Goal: Task Accomplishment & Management: Complete application form

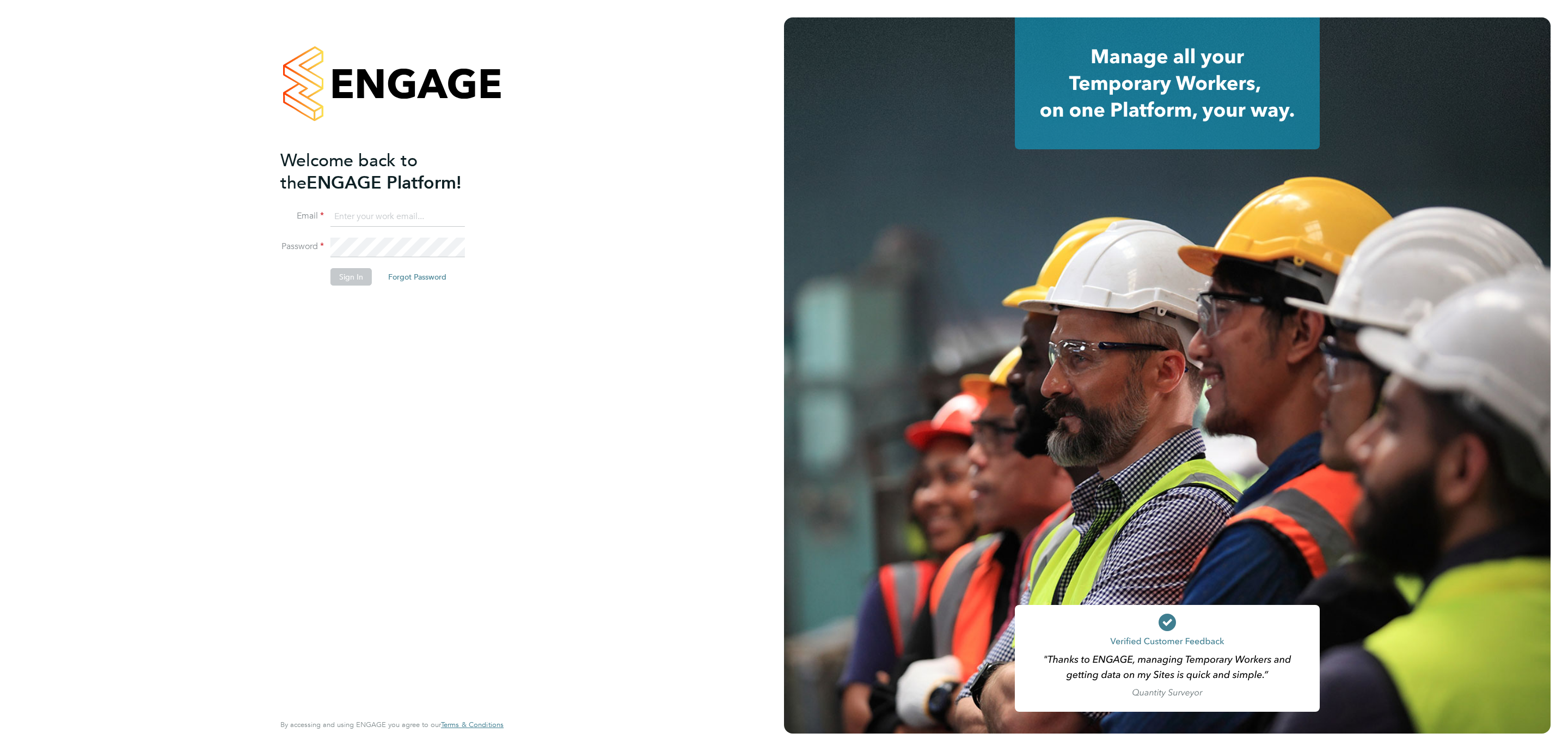
type input "Katherine.Jacobs@danielowen.co.uk"
click at [349, 280] on button "Sign In" at bounding box center [351, 277] width 42 height 18
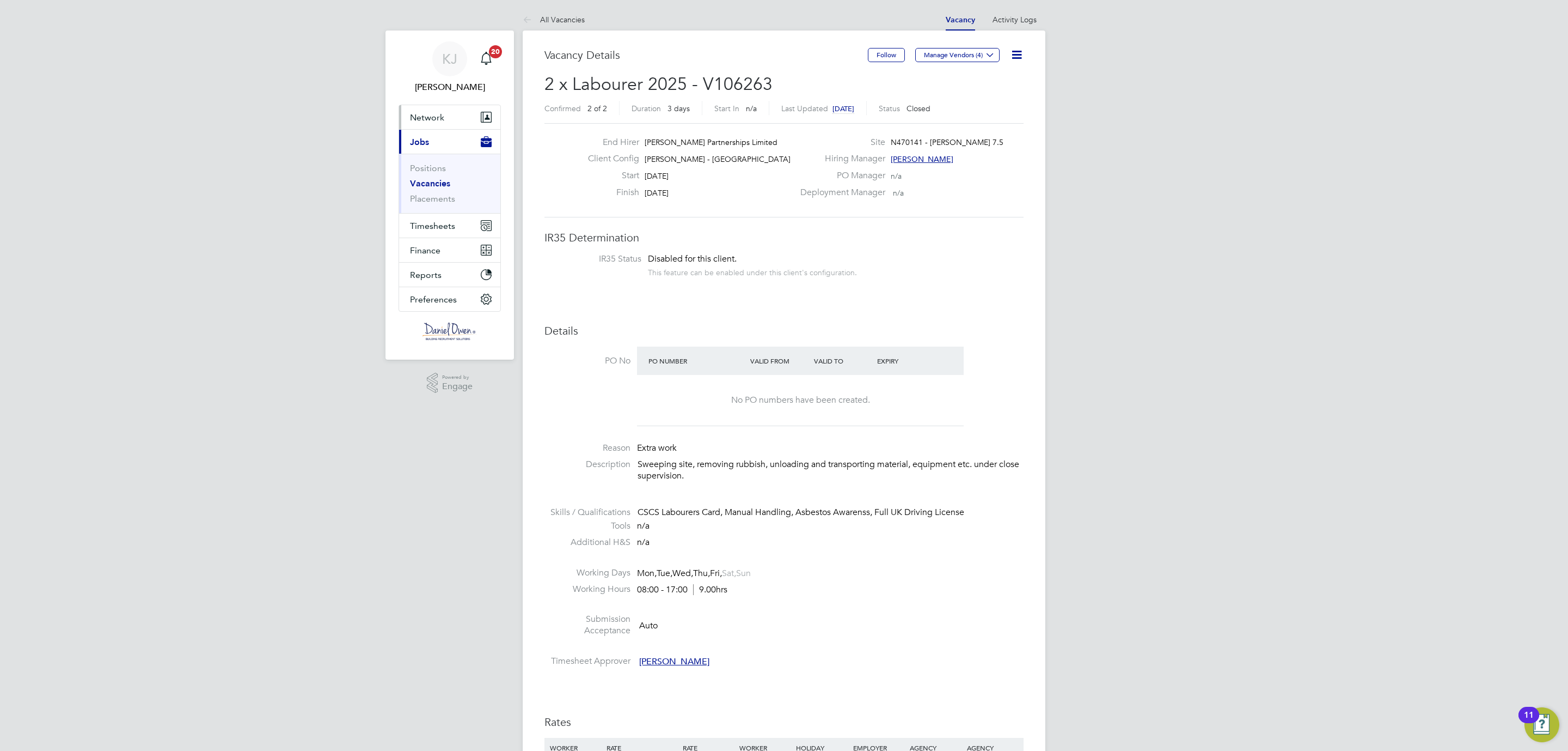
click at [418, 113] on span "Network" at bounding box center [426, 117] width 35 height 10
click at [415, 121] on span "Network" at bounding box center [426, 117] width 35 height 10
click at [432, 191] on link "Workers" at bounding box center [425, 189] width 33 height 10
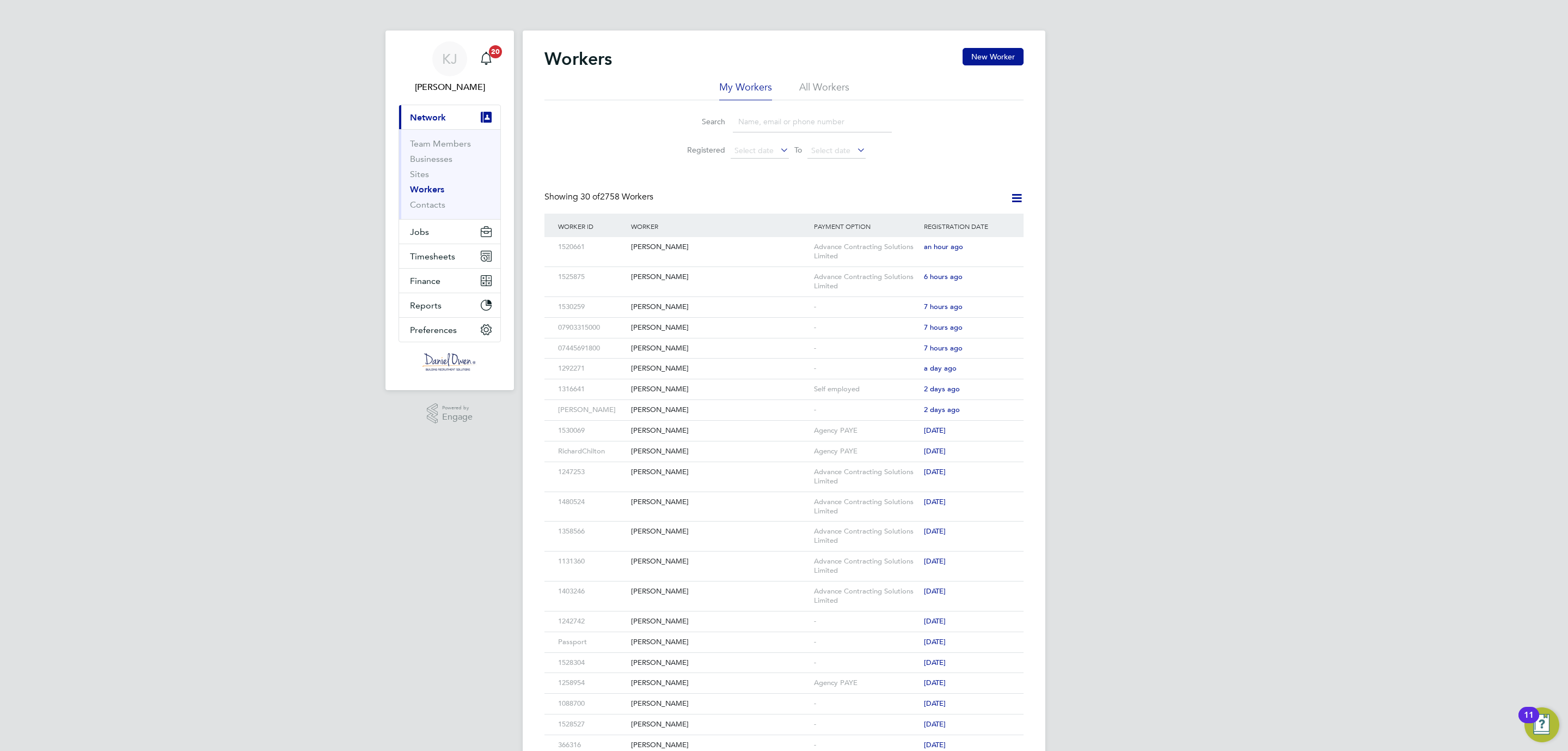
click at [991, 50] on button "New Worker" at bounding box center [993, 57] width 60 height 18
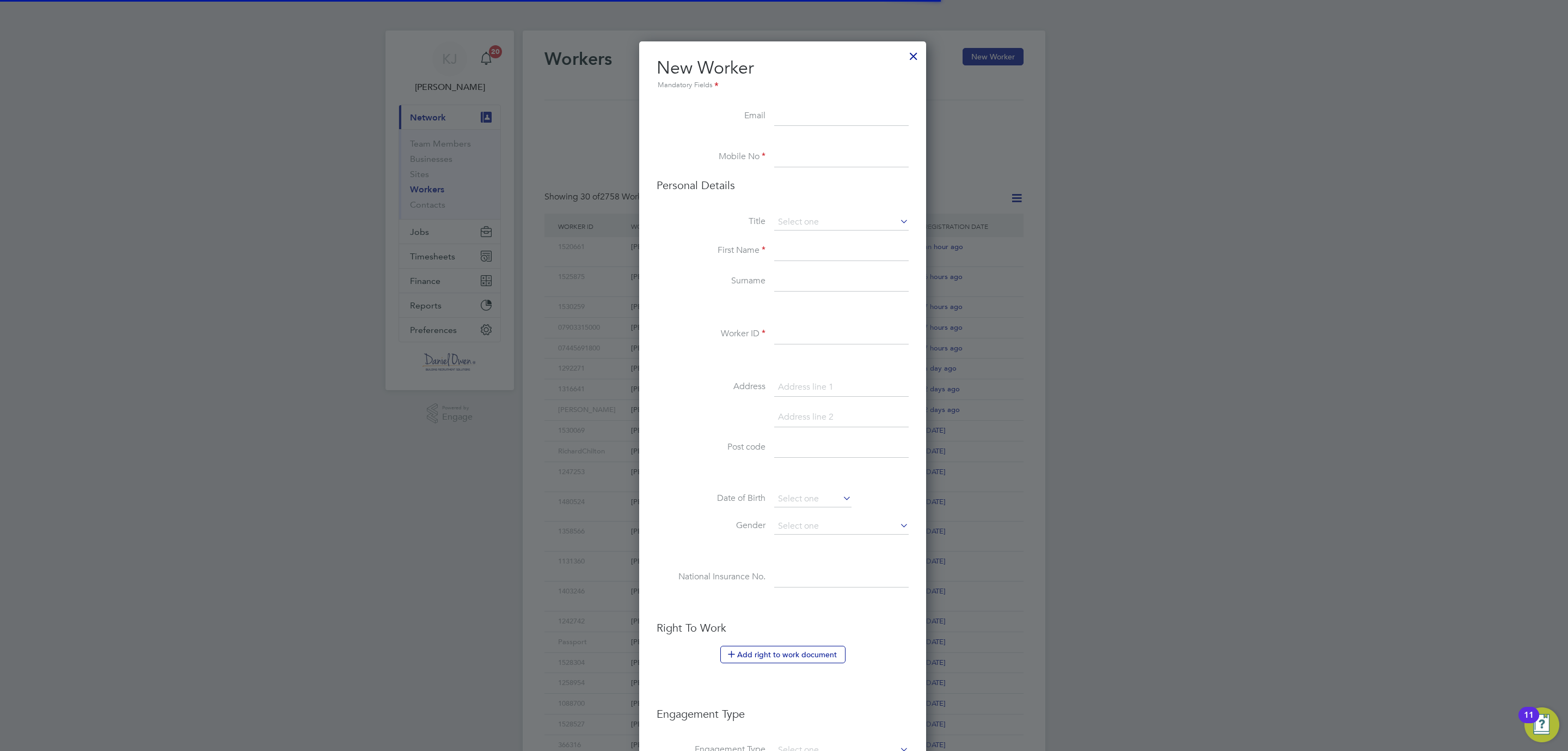
scroll to position [925, 290]
click at [794, 158] on input at bounding box center [842, 158] width 135 height 20
type input "07933228777"
click at [795, 218] on input at bounding box center [842, 222] width 135 height 16
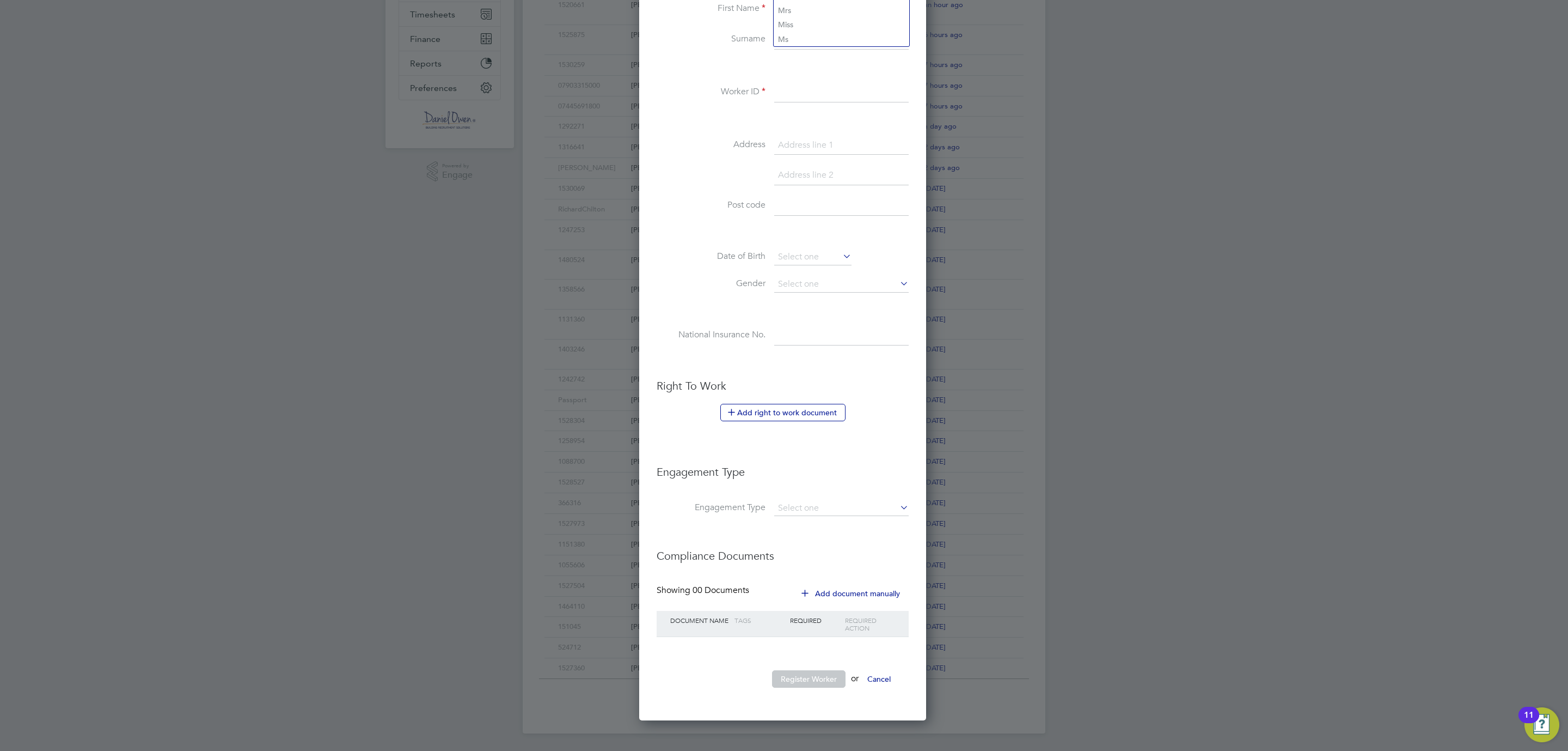
scroll to position [0, 0]
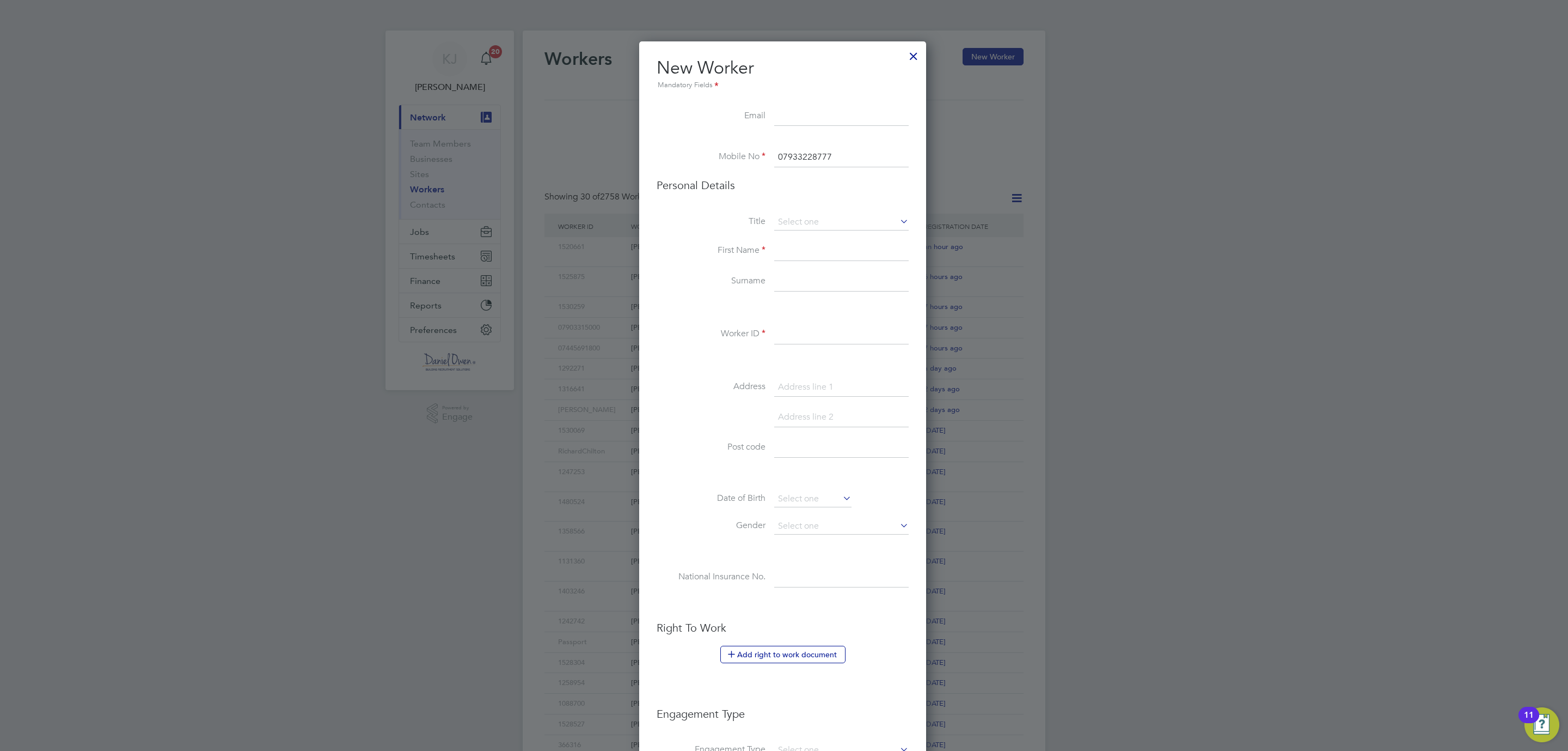
click at [801, 241] on li "Mr" at bounding box center [841, 238] width 136 height 14
type input "Mr"
click at [786, 390] on input at bounding box center [842, 387] width 135 height 20
paste input "Wilbury Place"
type input "10 Wilbury Place"
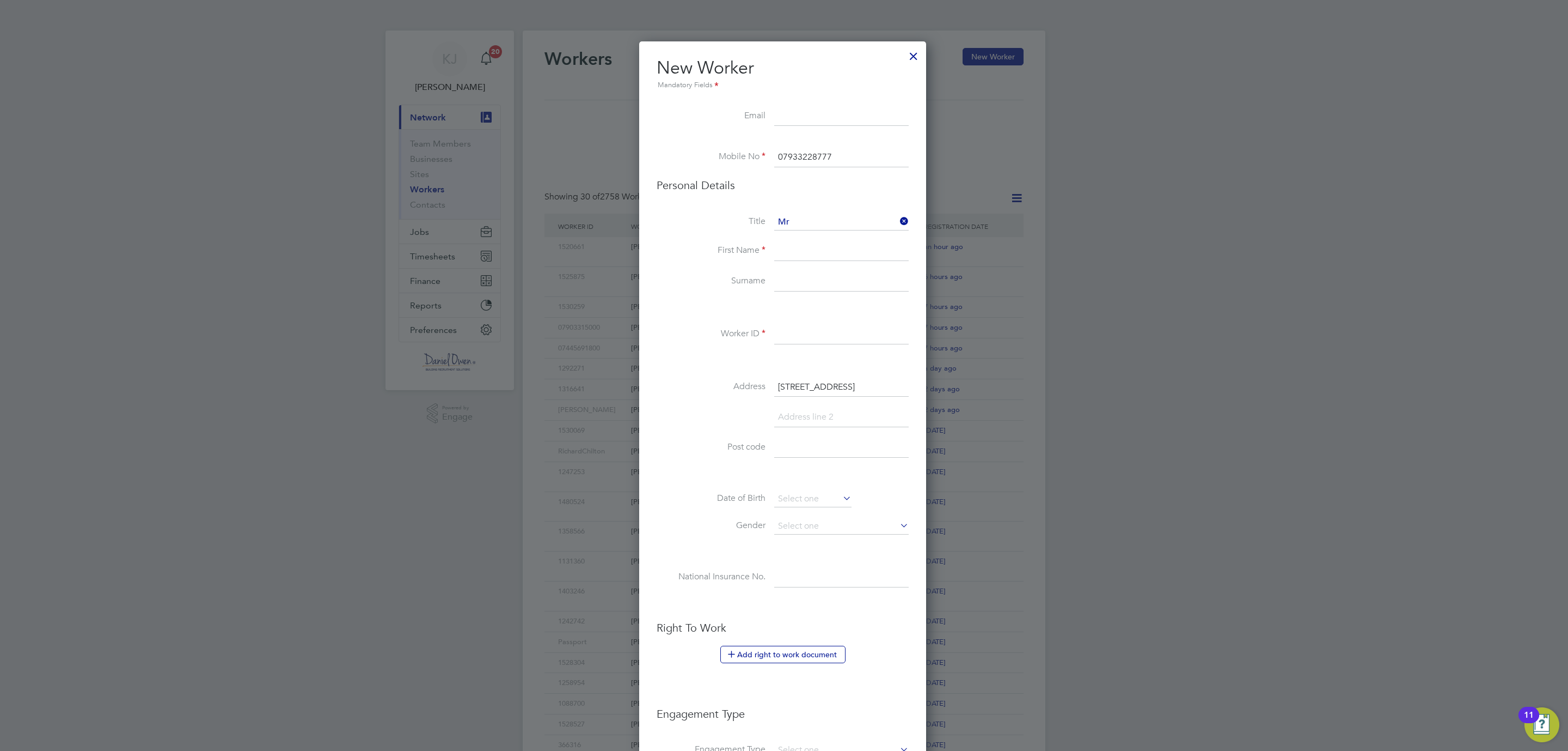
click at [791, 444] on input at bounding box center [842, 447] width 135 height 20
paste input "Wilbury Place"
type input "Wilbury Place"
click at [784, 249] on input at bounding box center [842, 251] width 135 height 20
type input "Shaun"
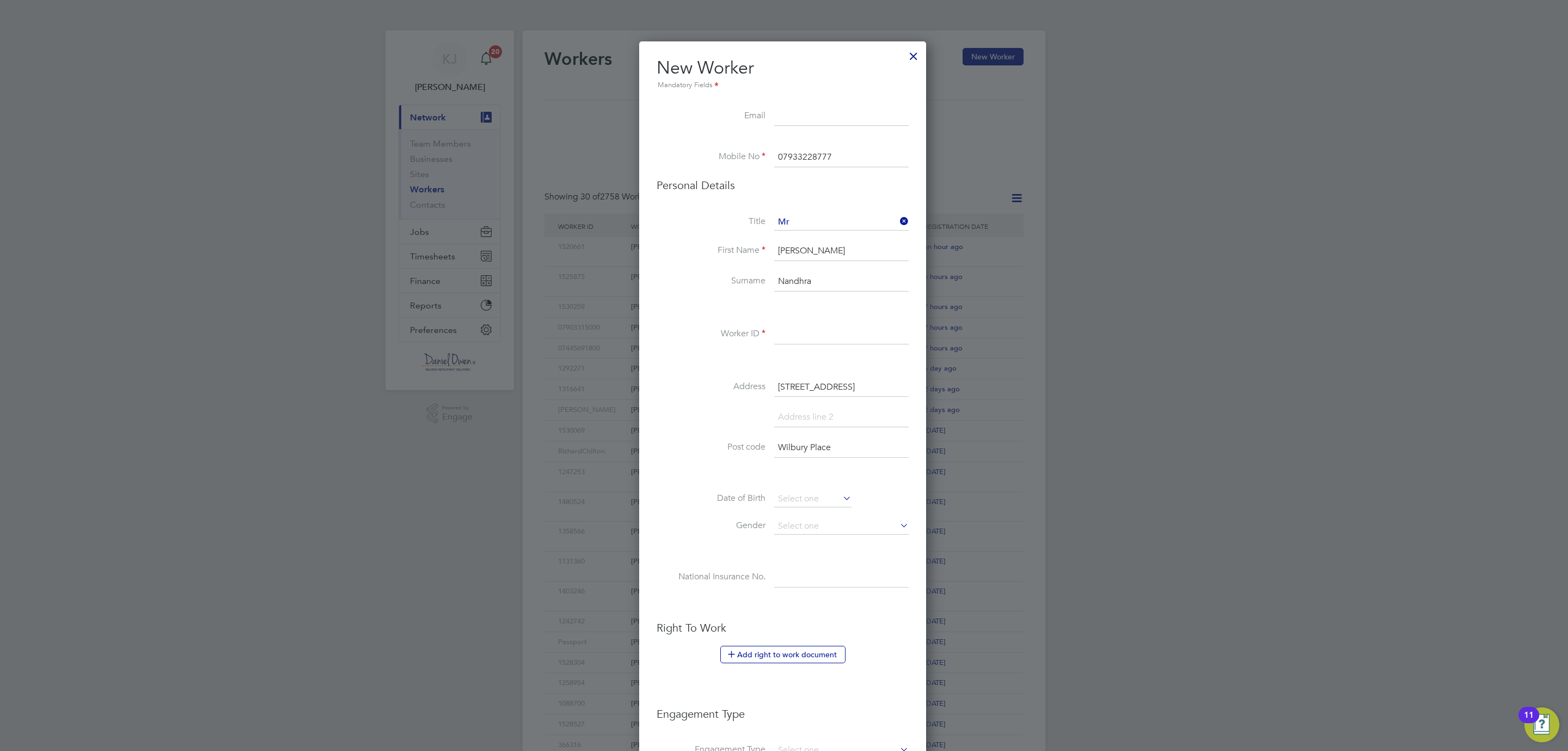
type input "Nandhra"
click at [818, 317] on div "Title Mr First Name Shaun Surname Nandhra Worker ID Address 10 Wilbury Place Po…" at bounding box center [783, 412] width 252 height 396
click at [798, 325] on input at bounding box center [842, 334] width 135 height 20
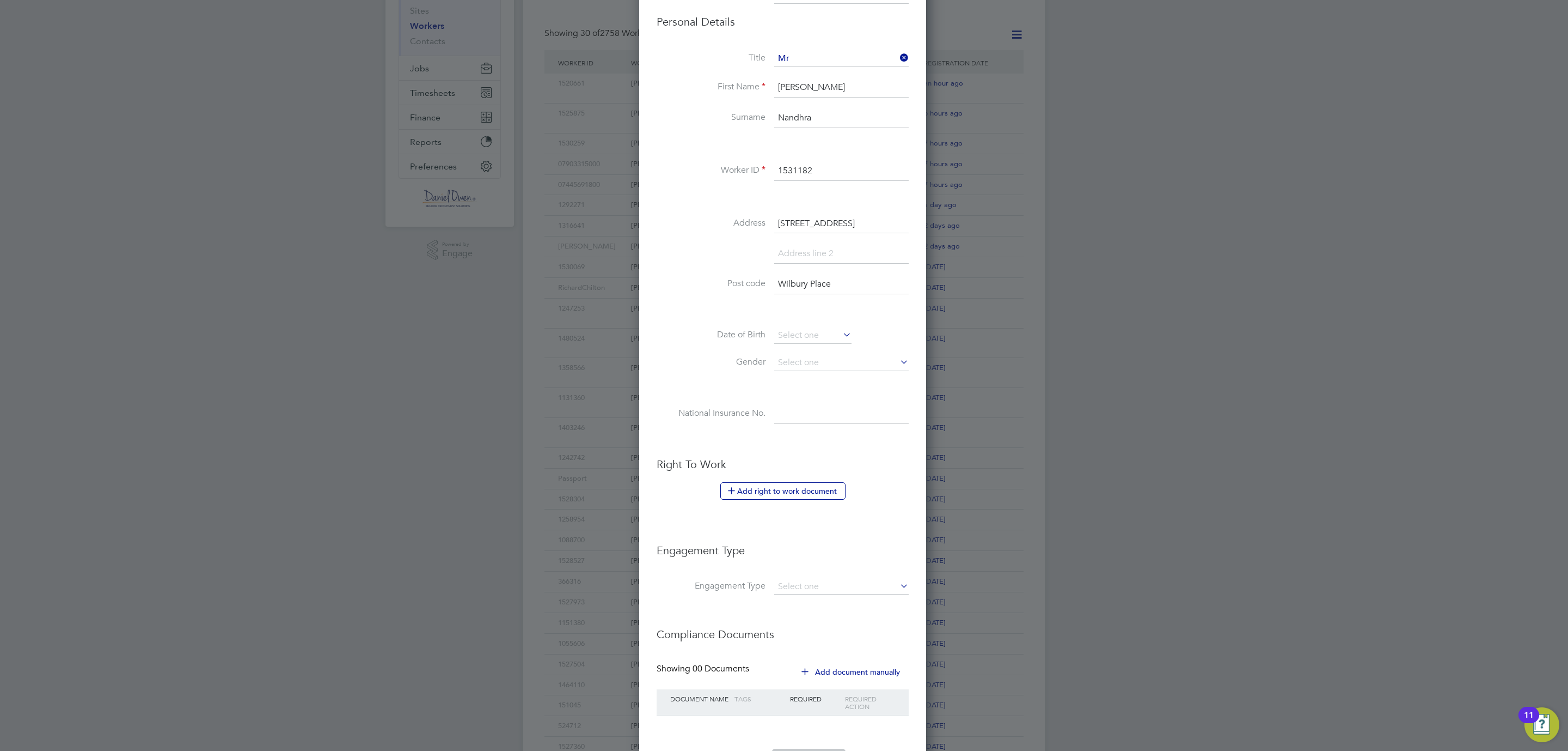
scroll to position [245, 0]
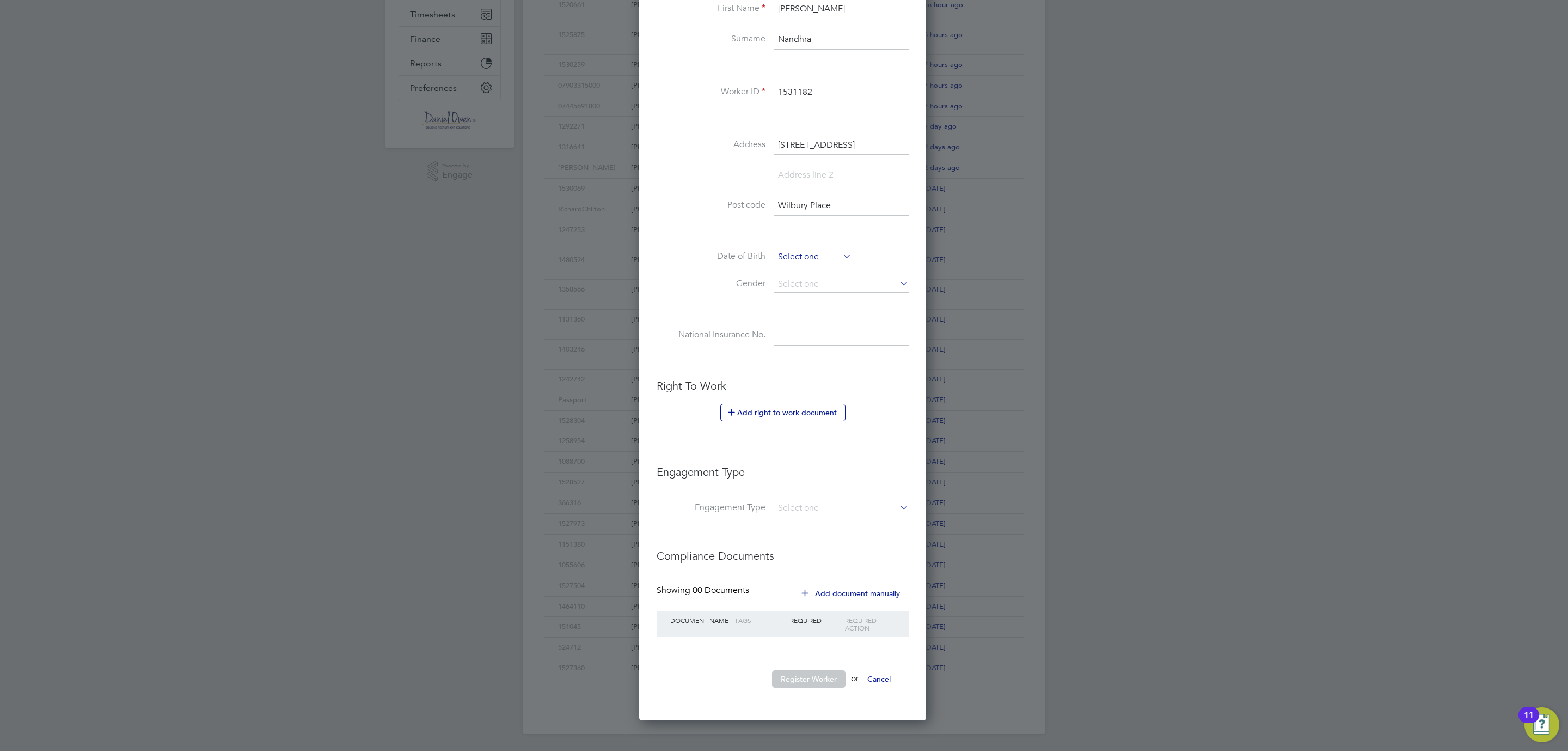
type input "1531182"
click at [804, 256] on input at bounding box center [813, 257] width 77 height 16
click at [883, 63] on span "2012" at bounding box center [883, 64] width 20 height 9
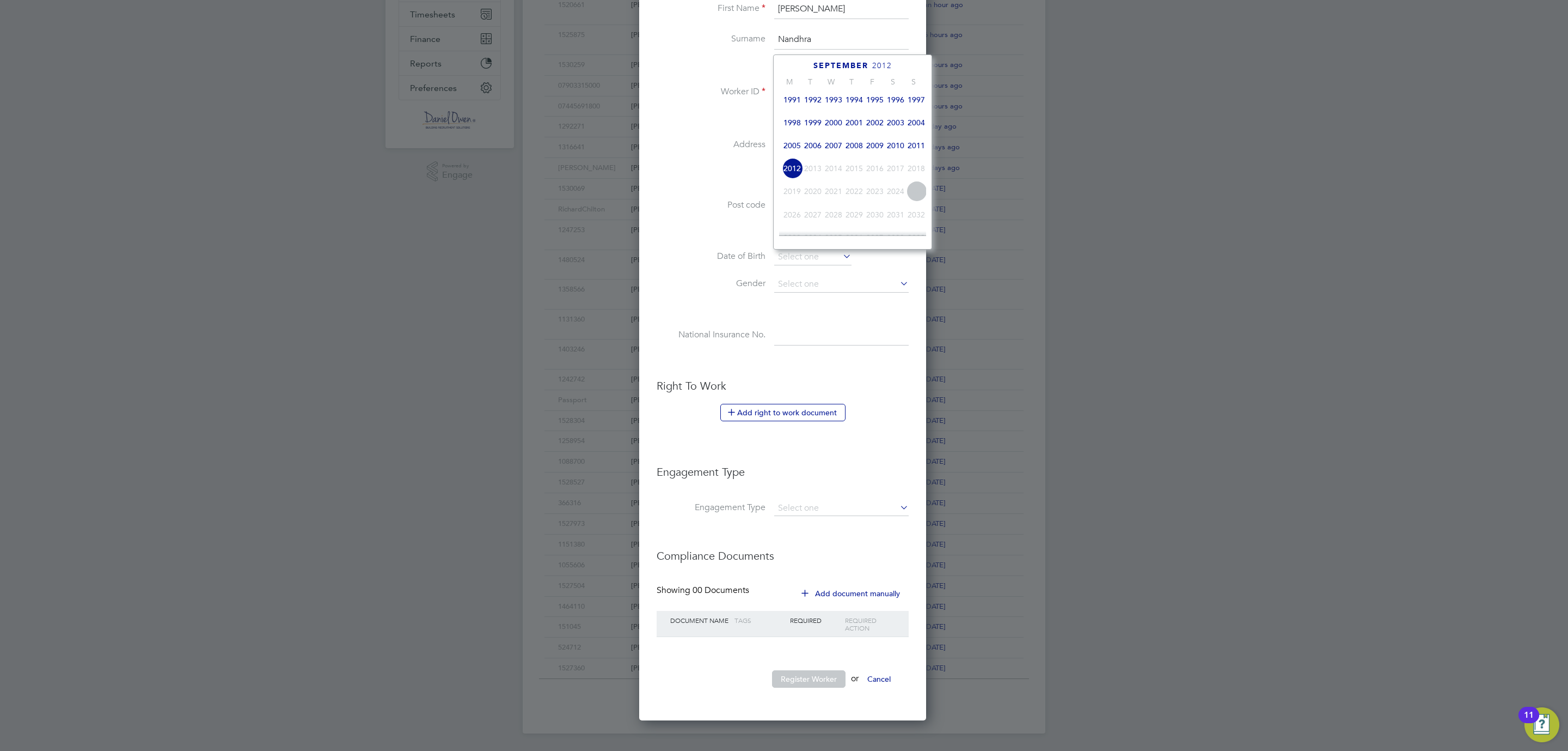
click at [859, 140] on span "2008" at bounding box center [854, 145] width 21 height 21
click at [806, 63] on icon at bounding box center [802, 66] width 10 height 12
click at [852, 96] on span "3" at bounding box center [854, 104] width 21 height 21
type input "03 Jul 2008"
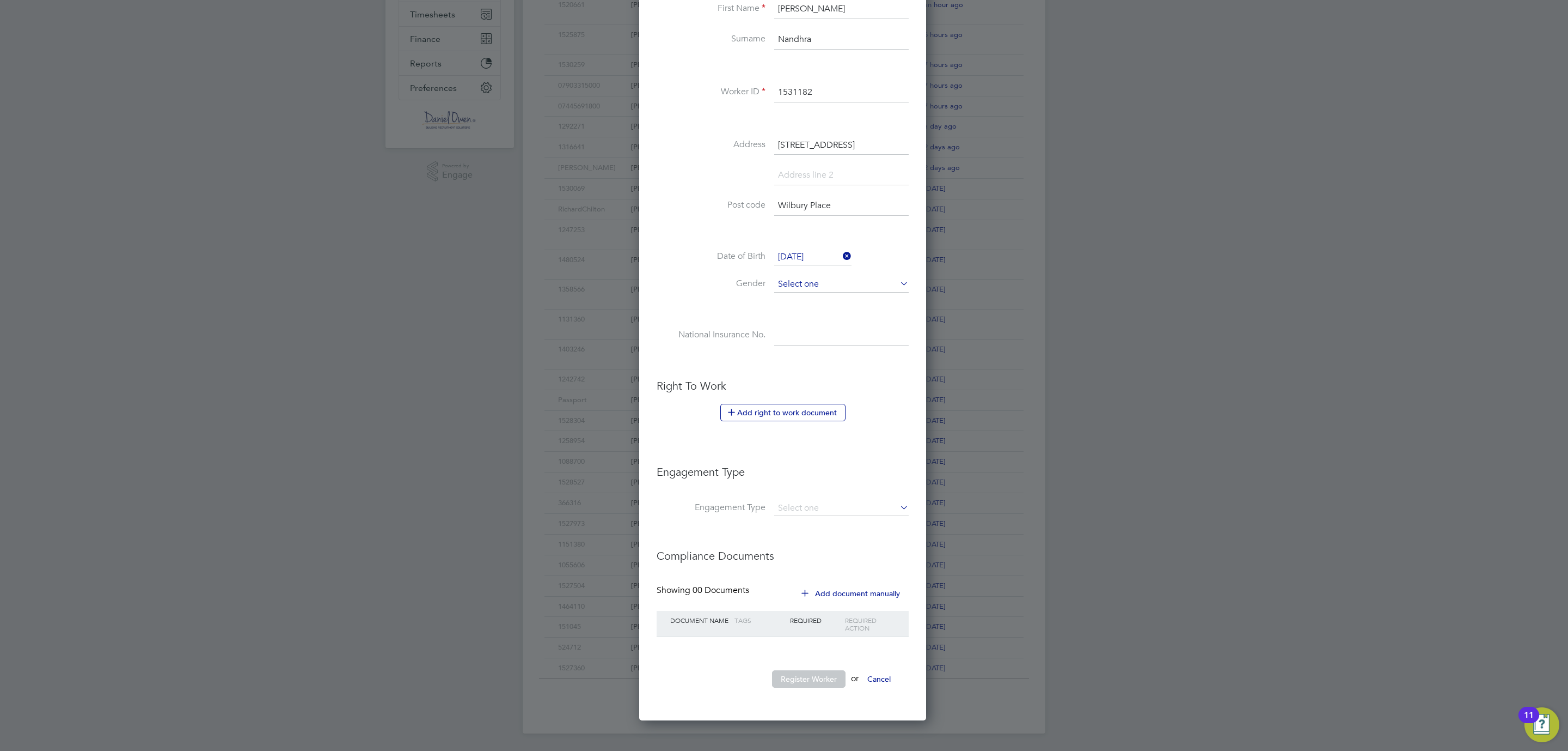
click at [800, 286] on input at bounding box center [842, 284] width 135 height 16
click at [794, 298] on li "Male" at bounding box center [841, 301] width 136 height 14
type input "Male"
click at [785, 409] on button "Add right to work document" at bounding box center [783, 413] width 125 height 18
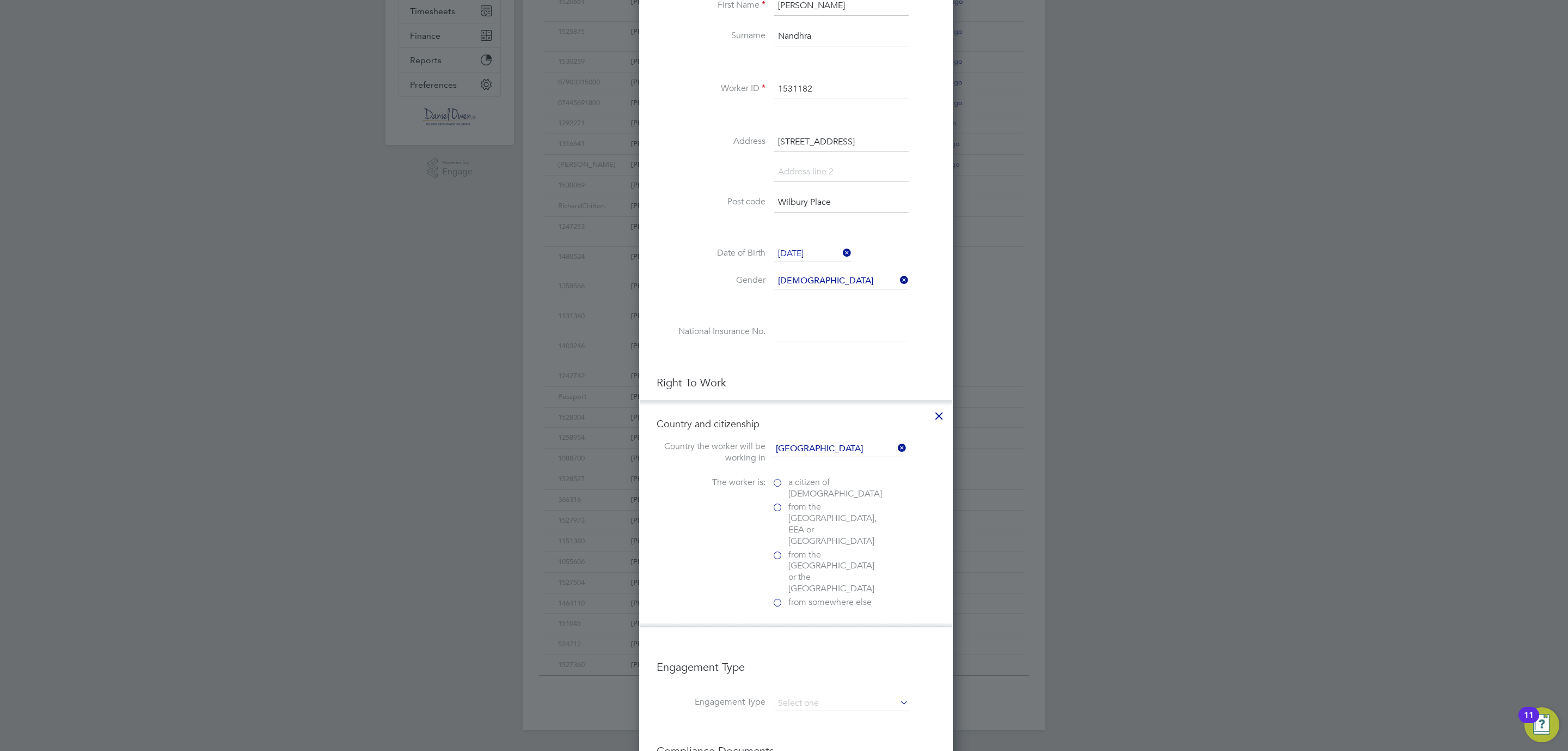
scroll to position [1089, 313]
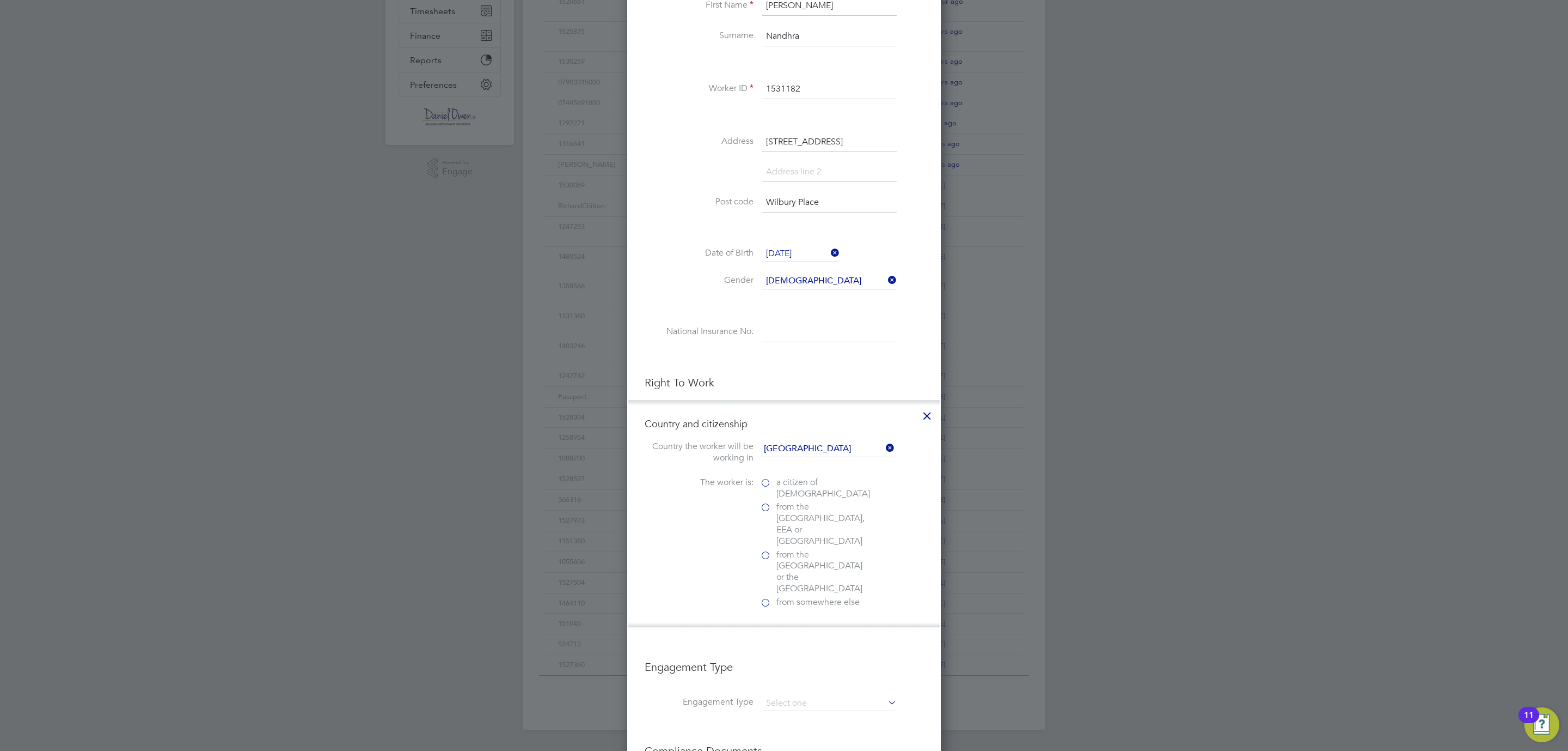
click at [765, 487] on label "a citizen of United Kingdom" at bounding box center [814, 487] width 109 height 23
click at [0, 0] on input "a citizen of United Kingdom" at bounding box center [0, 0] width 0 height 0
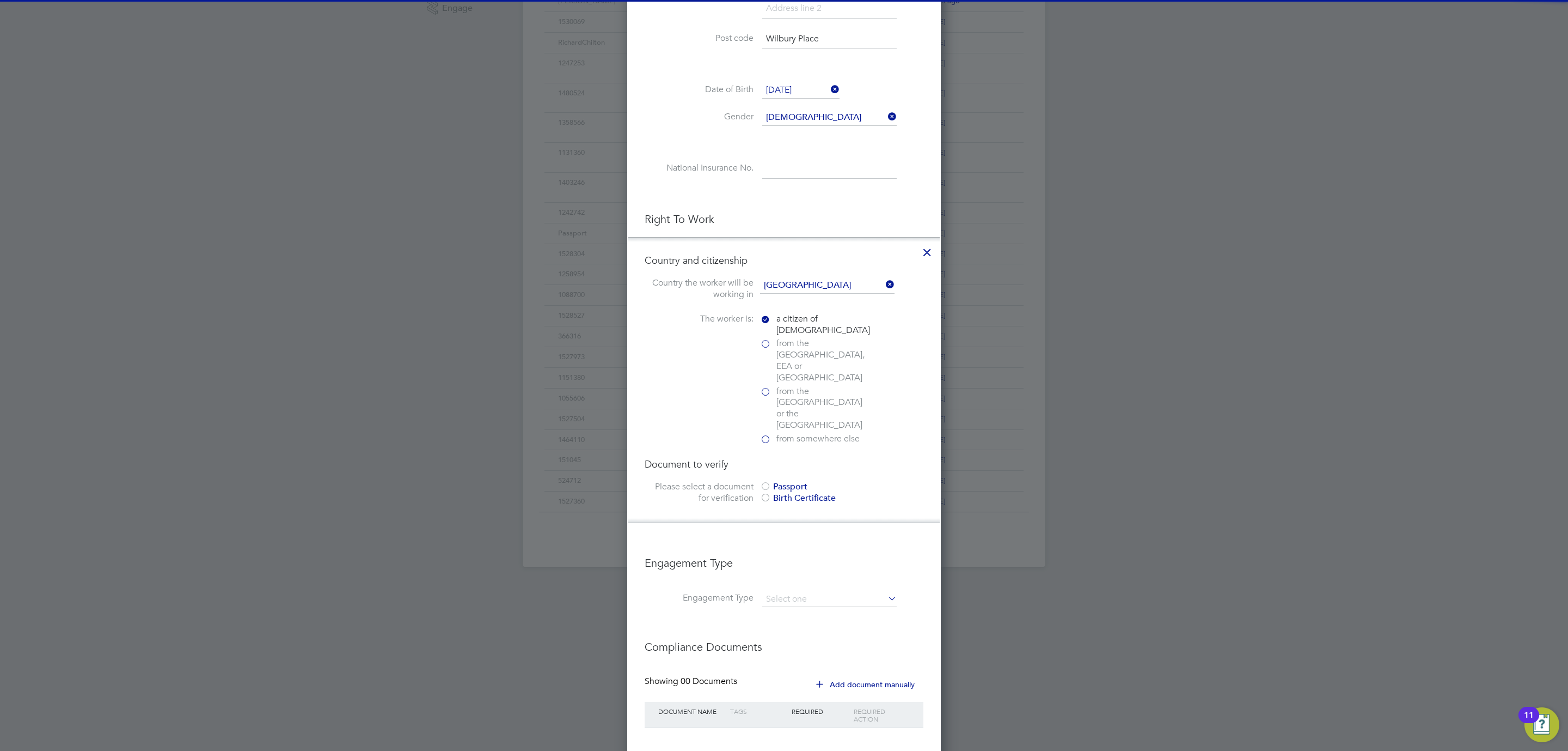
scroll to position [438, 0]
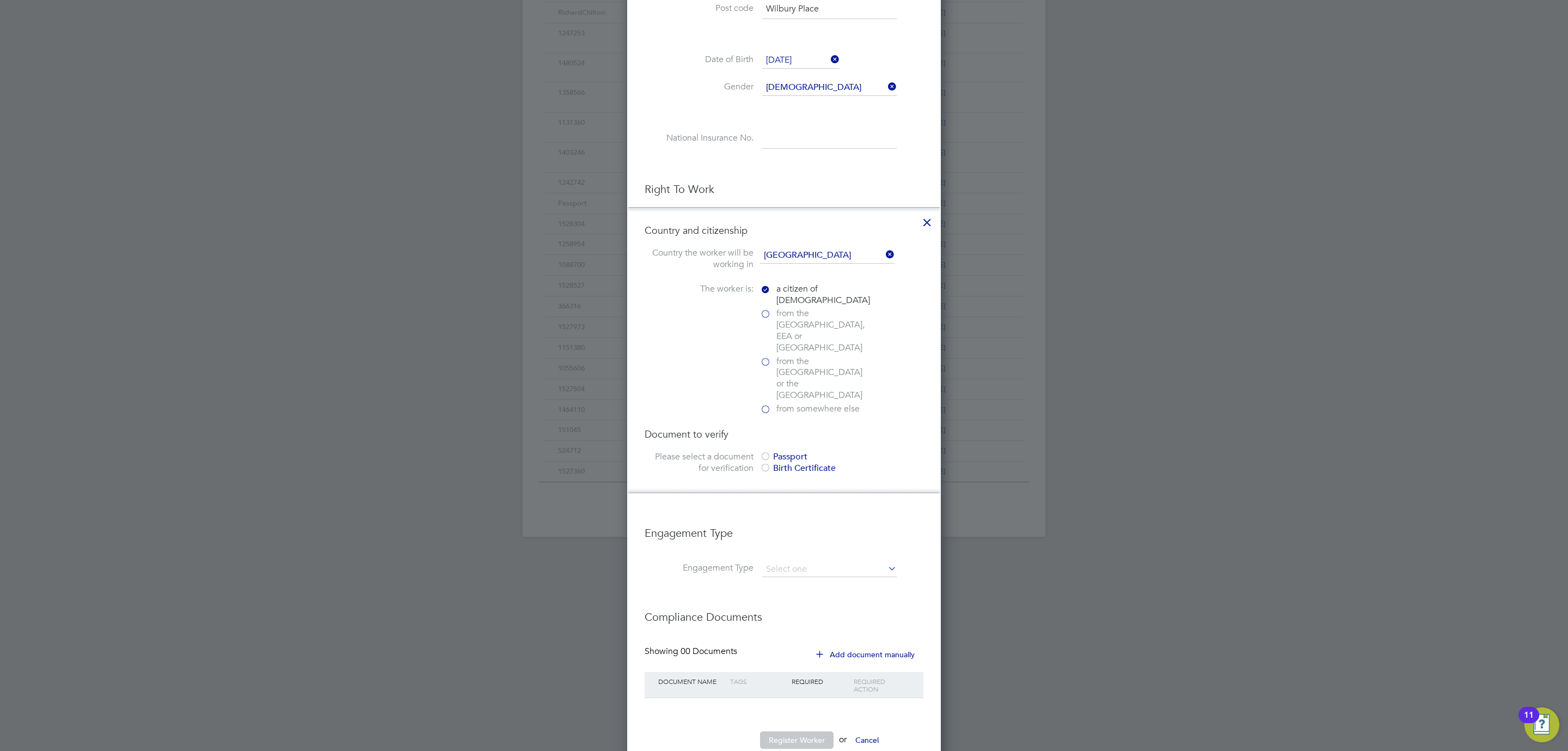
click at [765, 463] on div at bounding box center [765, 468] width 11 height 11
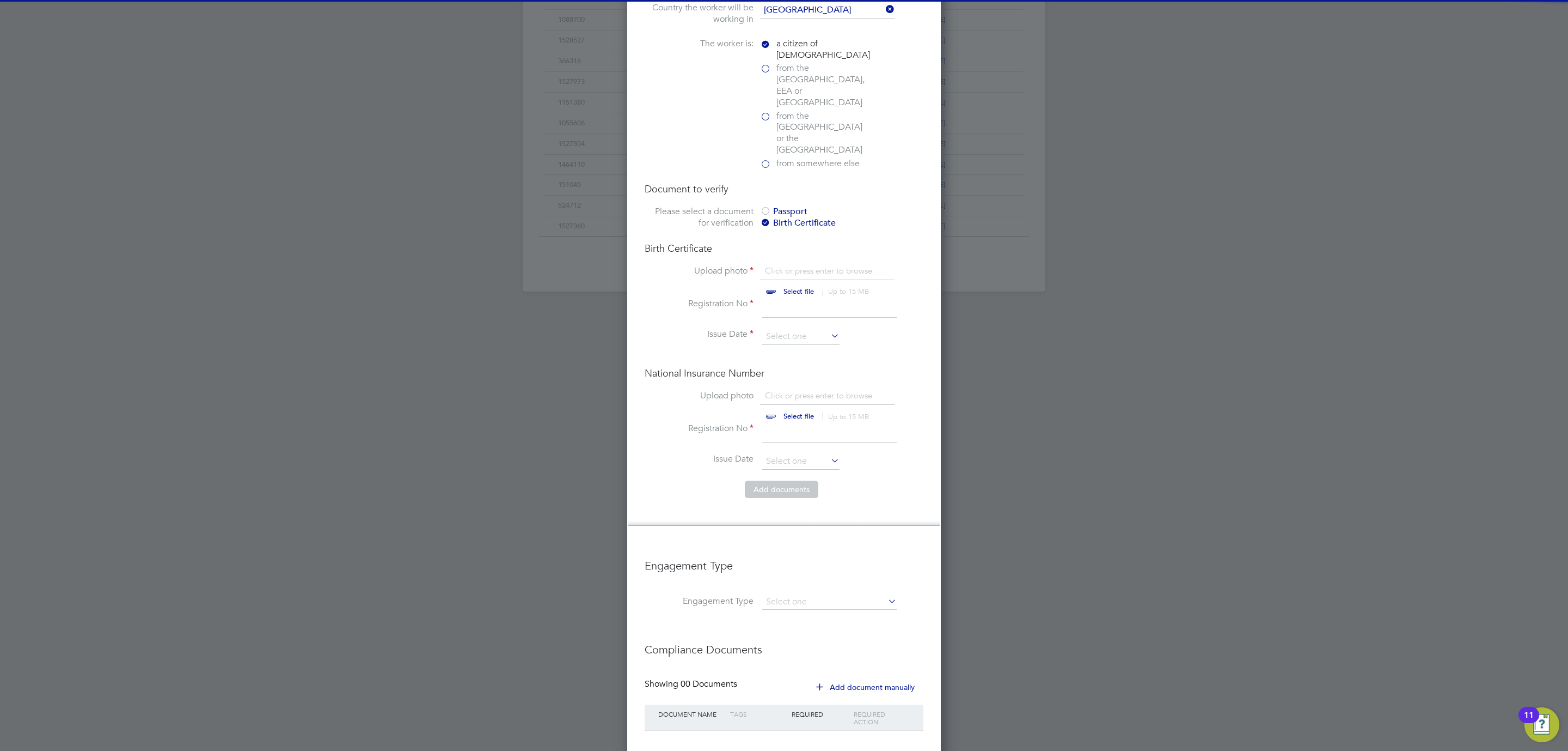
scroll to position [717, 0]
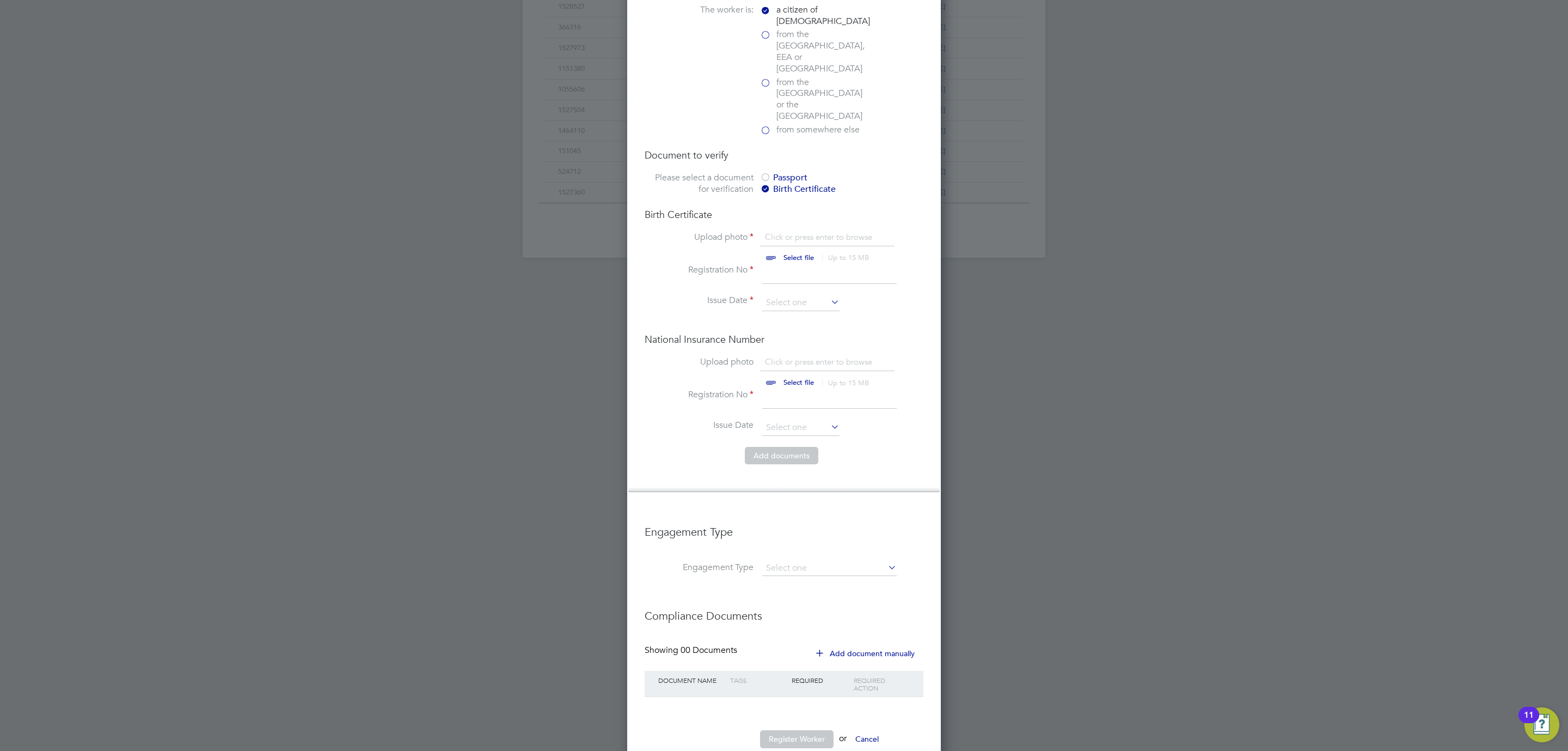
click at [789, 231] on input "file" at bounding box center [809, 247] width 171 height 33
type input "C:\fakepath\SN - BC.jpg"
click at [778, 264] on input at bounding box center [830, 274] width 135 height 20
type input "BCY392350"
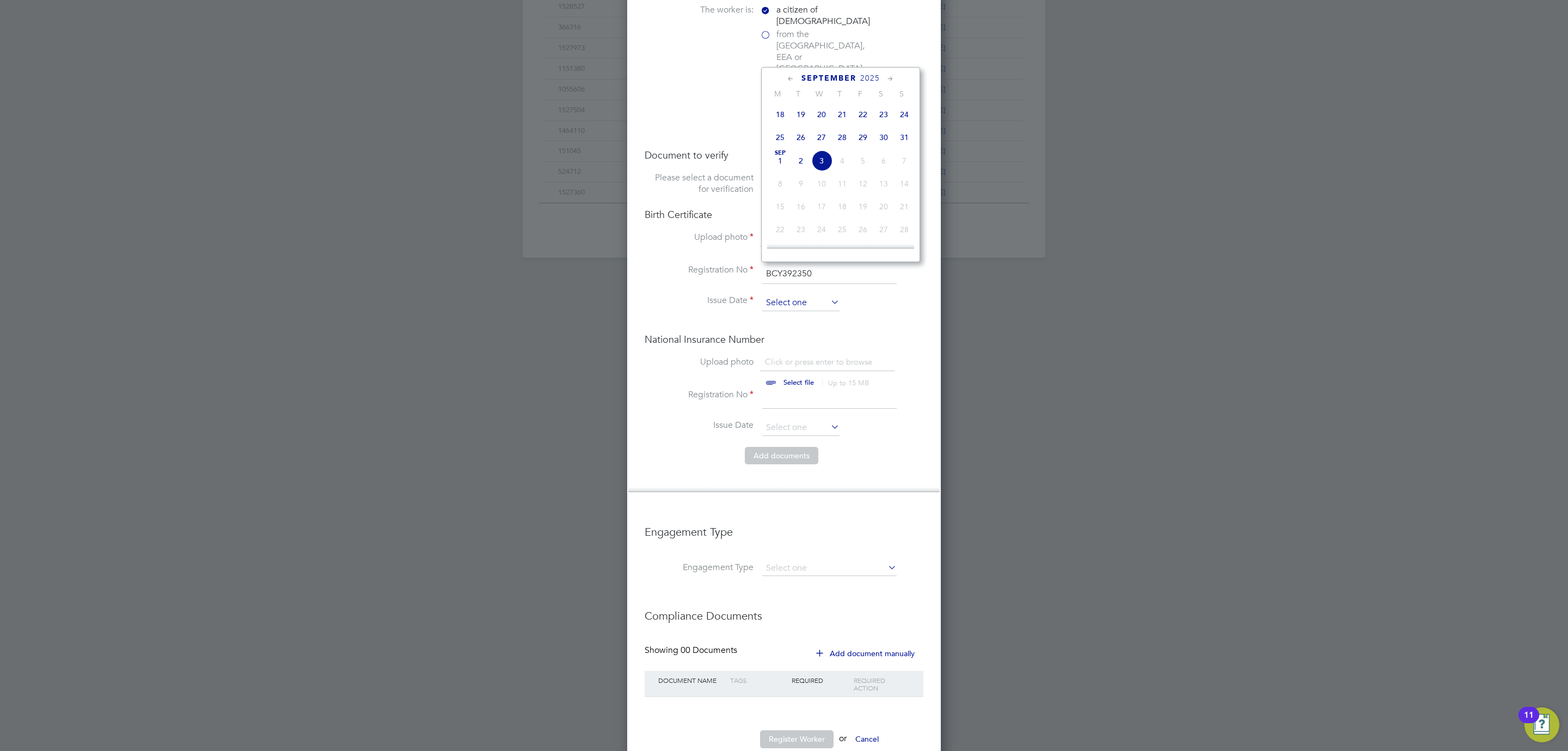
click at [783, 295] on input at bounding box center [801, 303] width 77 height 16
click at [792, 78] on icon at bounding box center [790, 79] width 10 height 12
click at [779, 208] on span "28" at bounding box center [780, 208] width 21 height 21
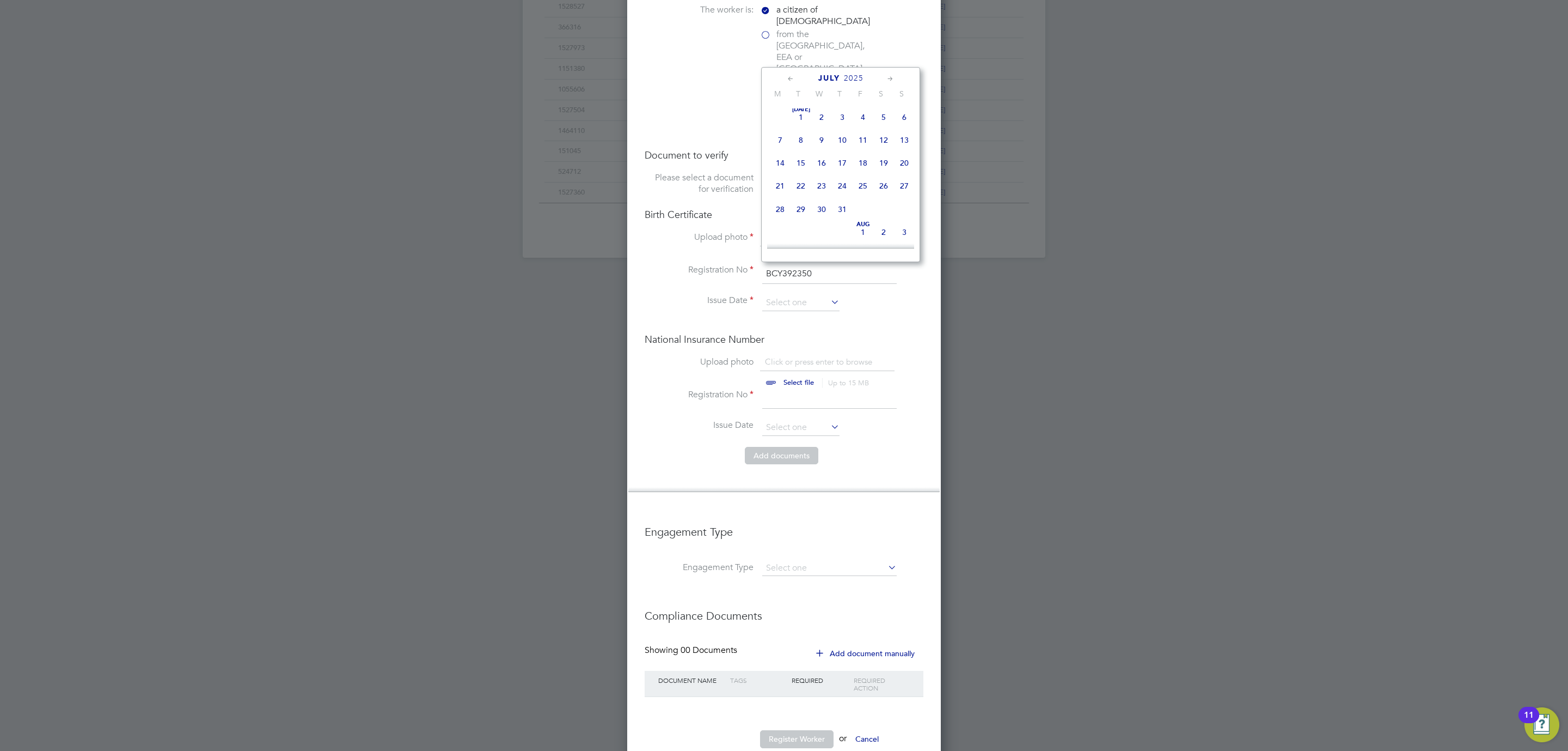
type input "28 Jul 2025"
click at [789, 356] on input "file" at bounding box center [809, 372] width 171 height 33
type input "C:\fakepath\SN - NI.jpg"
click at [780, 389] on input at bounding box center [830, 399] width 135 height 20
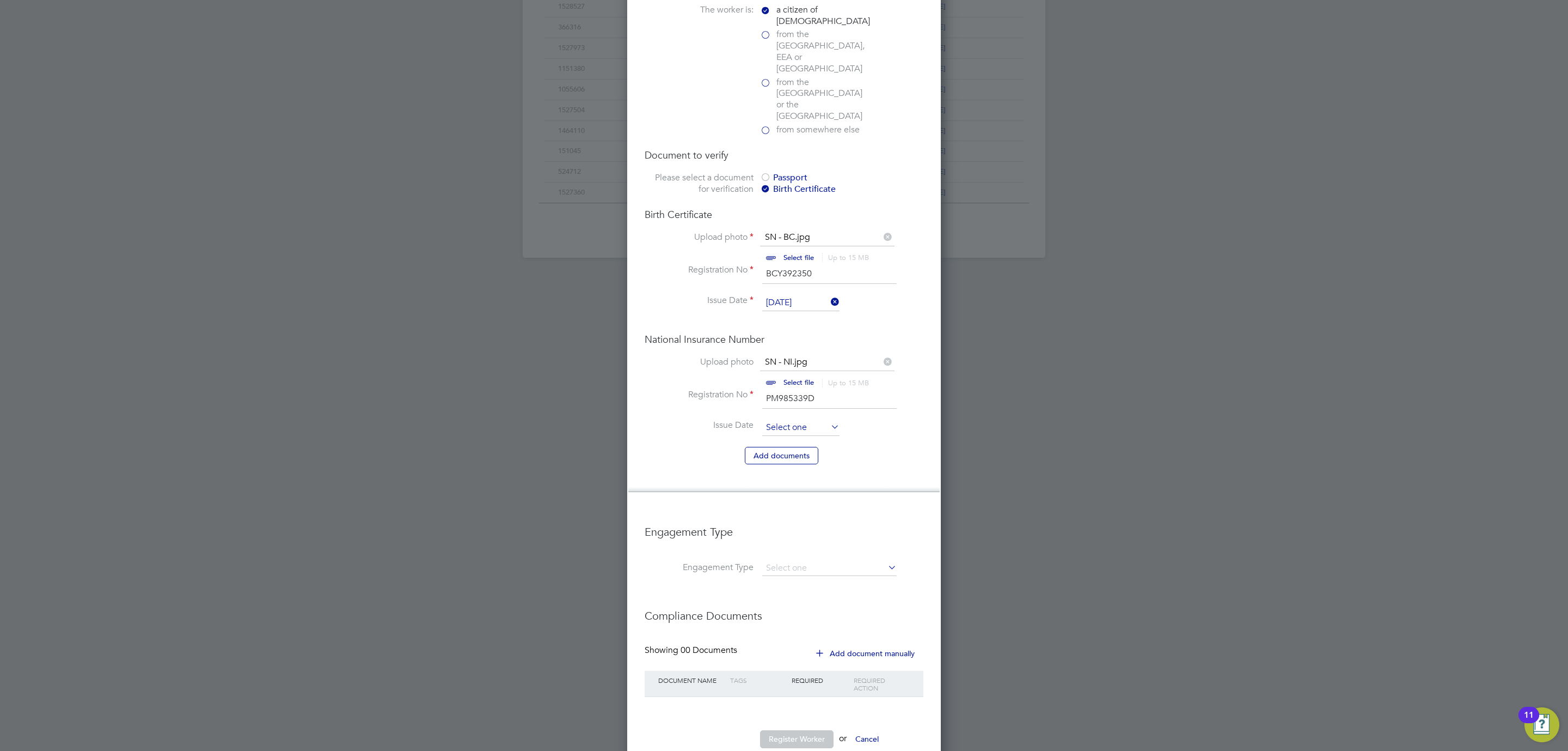
type input "PM985339D"
click at [807, 420] on input at bounding box center [801, 428] width 77 height 16
click at [974, 374] on div at bounding box center [784, 375] width 1568 height 751
click at [784, 420] on input at bounding box center [801, 428] width 77 height 16
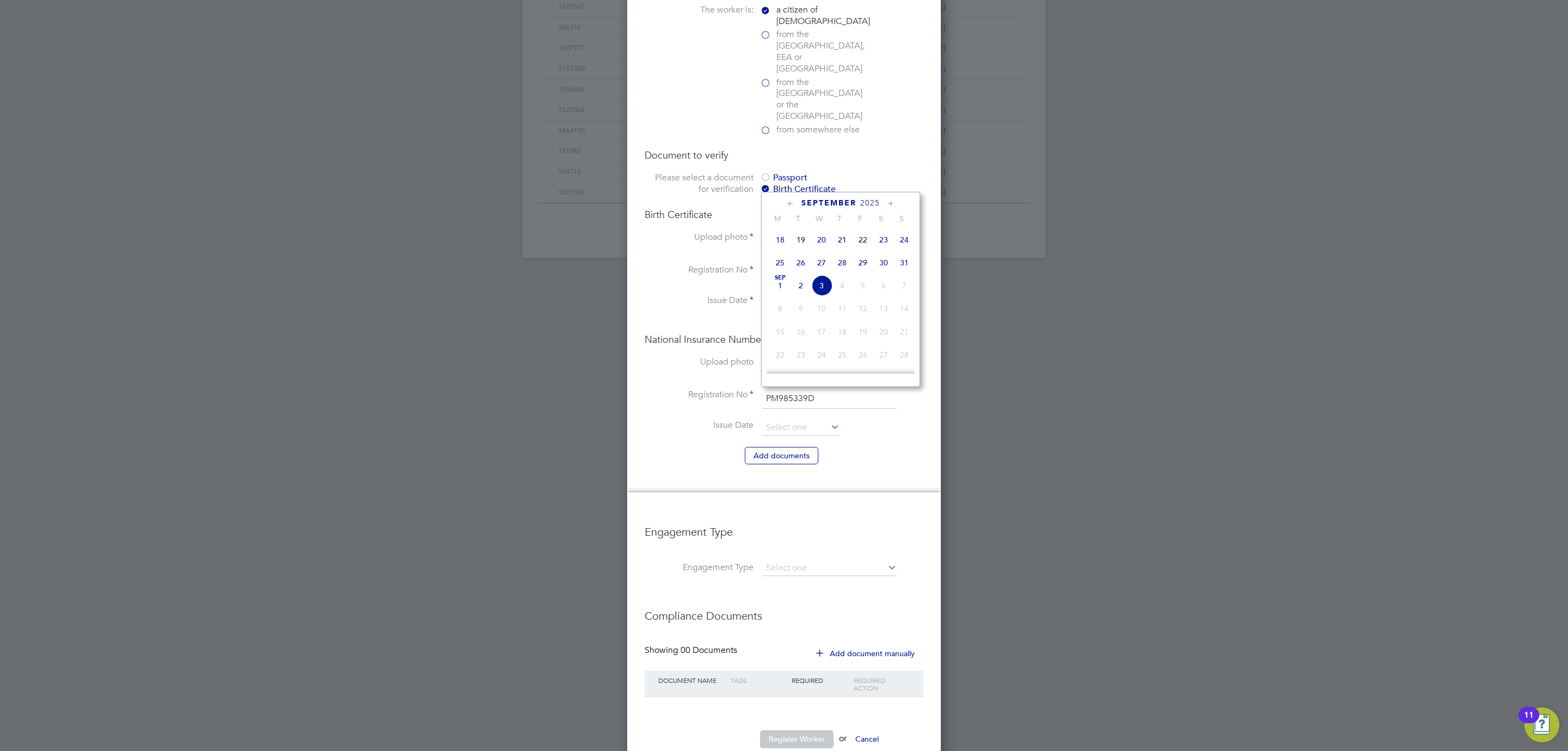
click at [1137, 413] on div at bounding box center [784, 375] width 1568 height 751
click at [754, 561] on li "Engagement Type" at bounding box center [784, 573] width 279 height 26
click at [792, 561] on input at bounding box center [830, 567] width 135 height 15
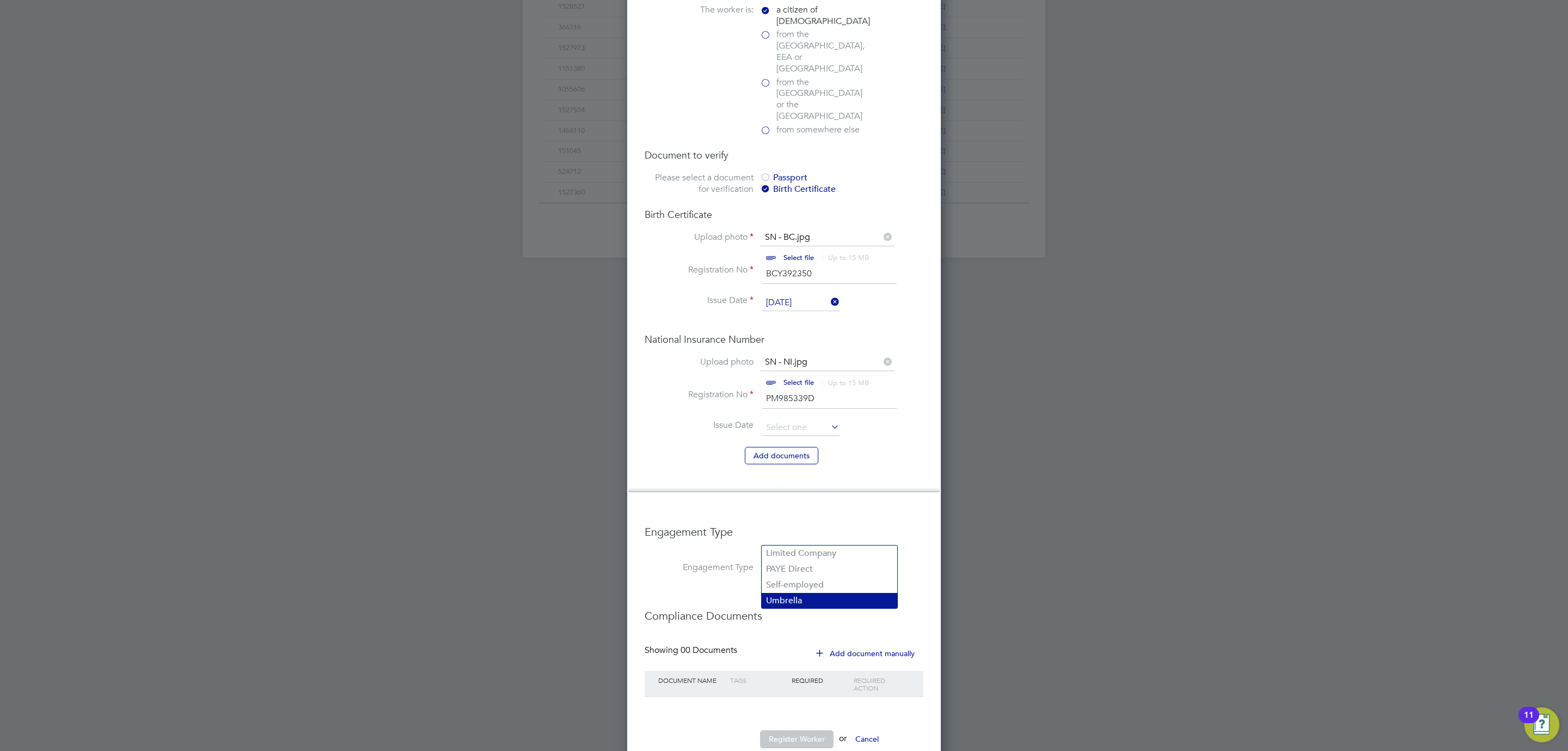
click at [789, 596] on li "Umbrella" at bounding box center [829, 600] width 136 height 16
type input "Umbrella"
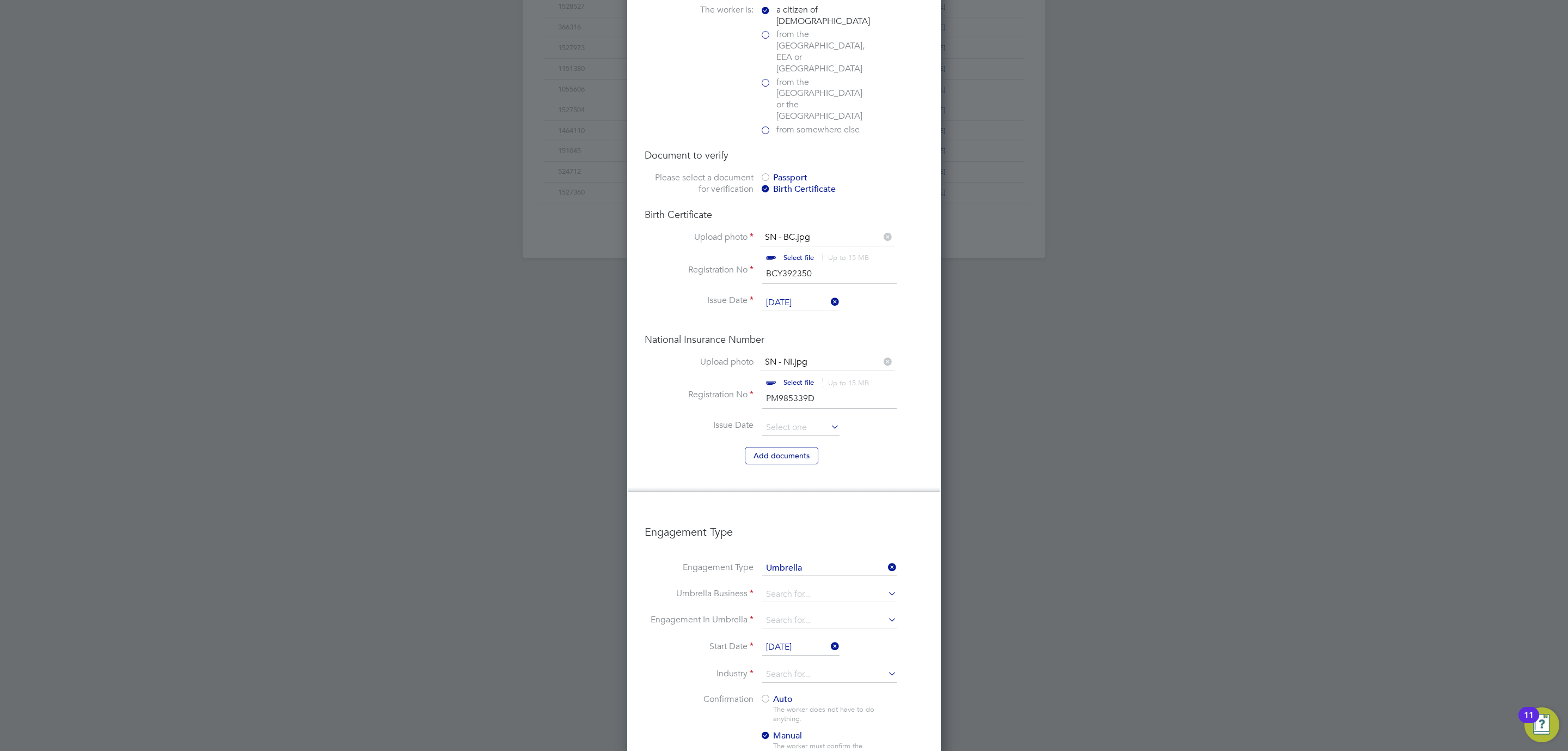
scroll to position [1629, 313]
click at [1042, 598] on div at bounding box center [784, 375] width 1568 height 751
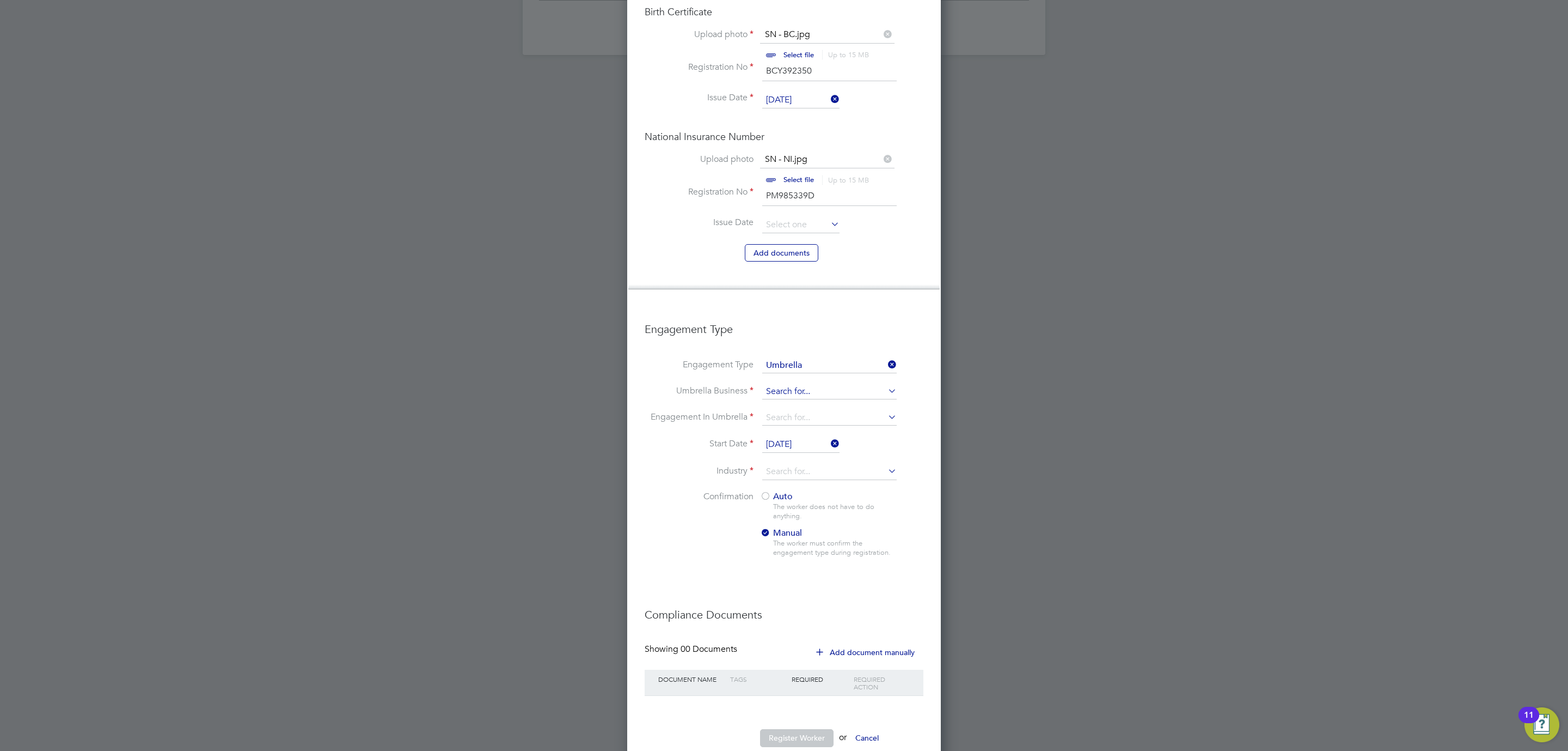
click at [784, 384] on input at bounding box center [830, 391] width 135 height 15
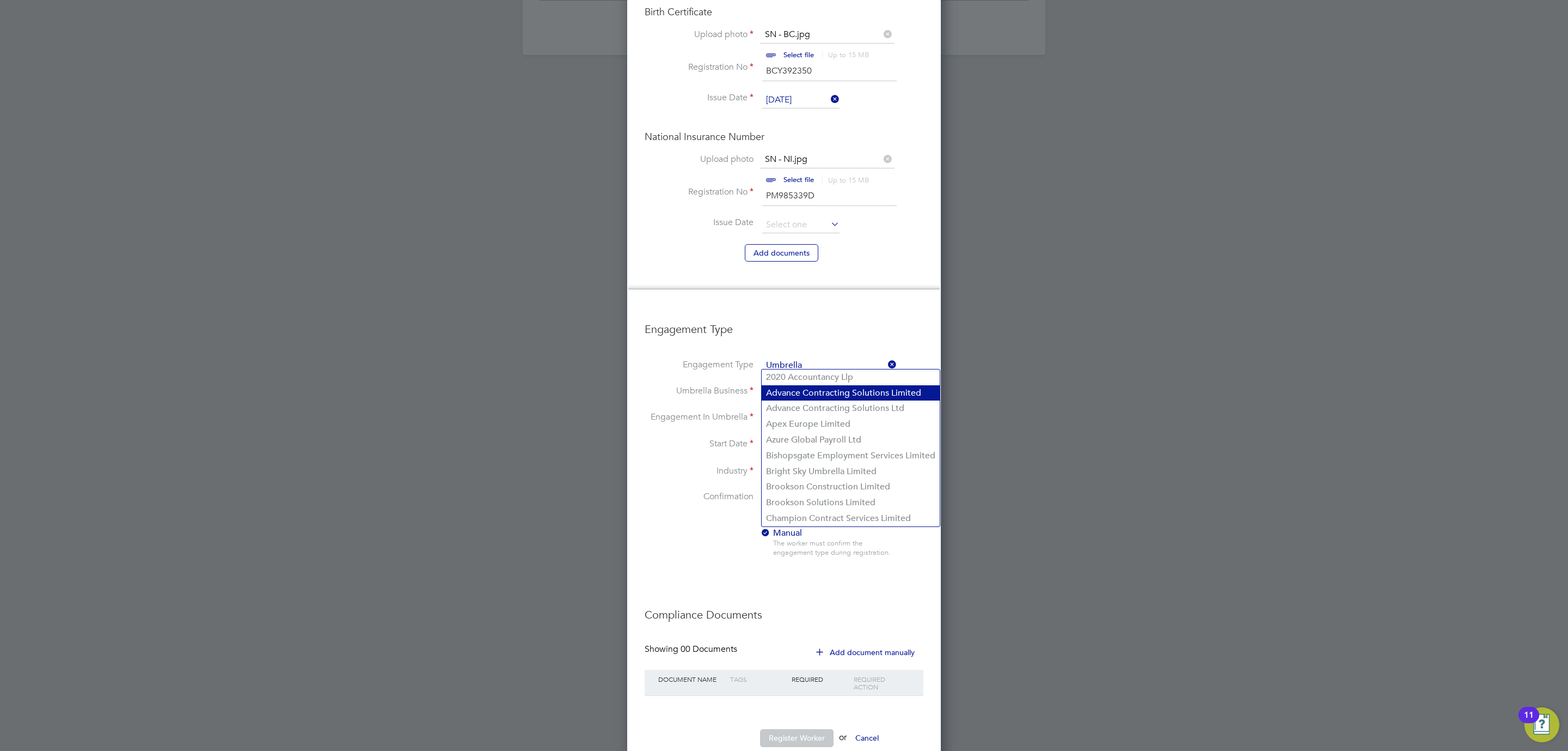
click at [807, 396] on li "Advance Contracting Solutions Limited" at bounding box center [851, 393] width 179 height 16
type input "Advance Contracting Solutions Limited"
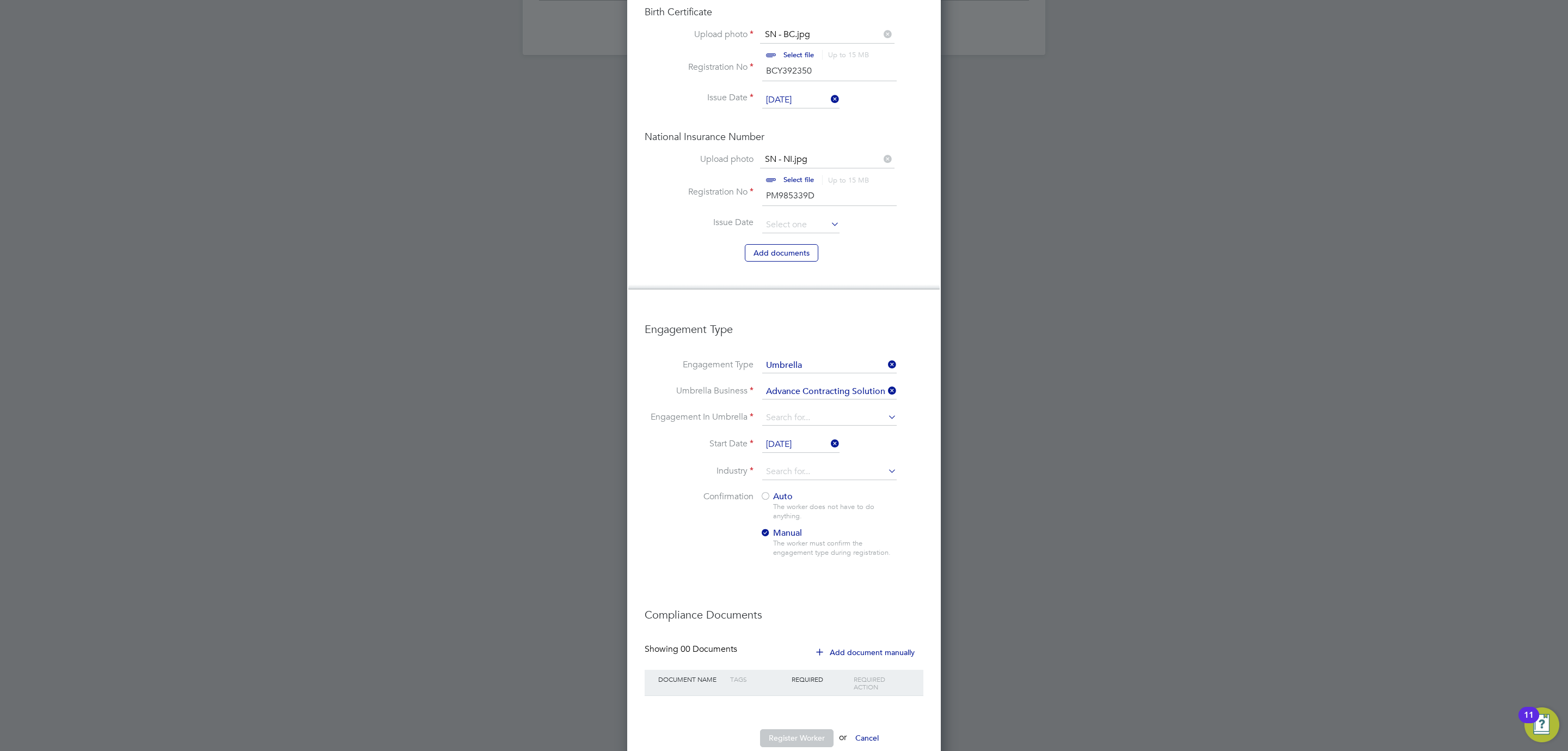
click at [784, 384] on li "Umbrella Business Advance Contracting Solutions Limited" at bounding box center [784, 397] width 279 height 26
click at [784, 410] on input at bounding box center [830, 417] width 135 height 15
click at [805, 459] on li "PAYE Umbrella" at bounding box center [829, 466] width 136 height 16
type input "PAYE Umbrella"
click at [787, 463] on input at bounding box center [830, 471] width 135 height 16
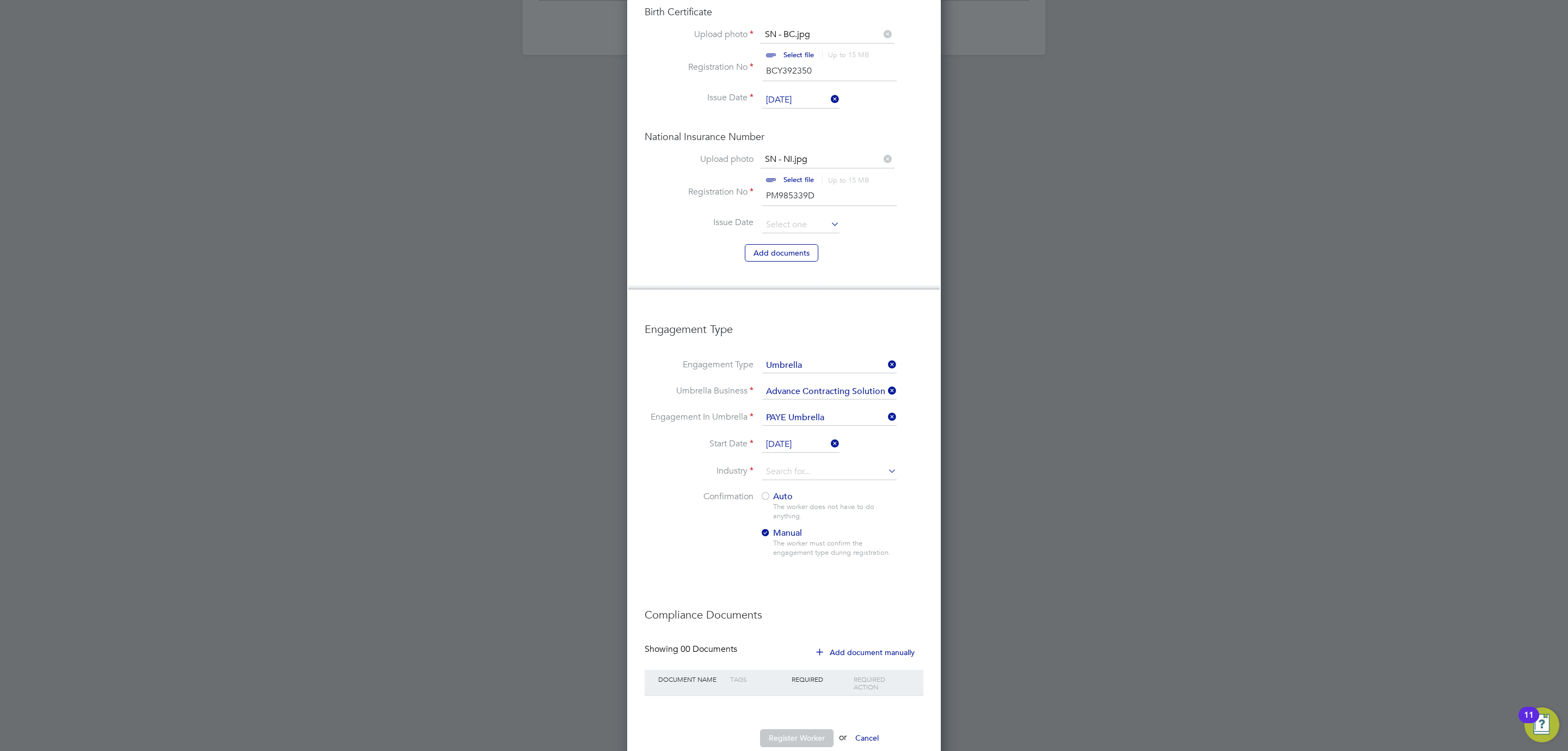
click at [786, 532] on li "Construction" at bounding box center [829, 531] width 136 height 15
type input "Construction"
click at [1098, 464] on div at bounding box center [784, 375] width 1568 height 751
click at [769, 491] on div at bounding box center [765, 496] width 11 height 11
click at [1015, 214] on div at bounding box center [784, 375] width 1568 height 751
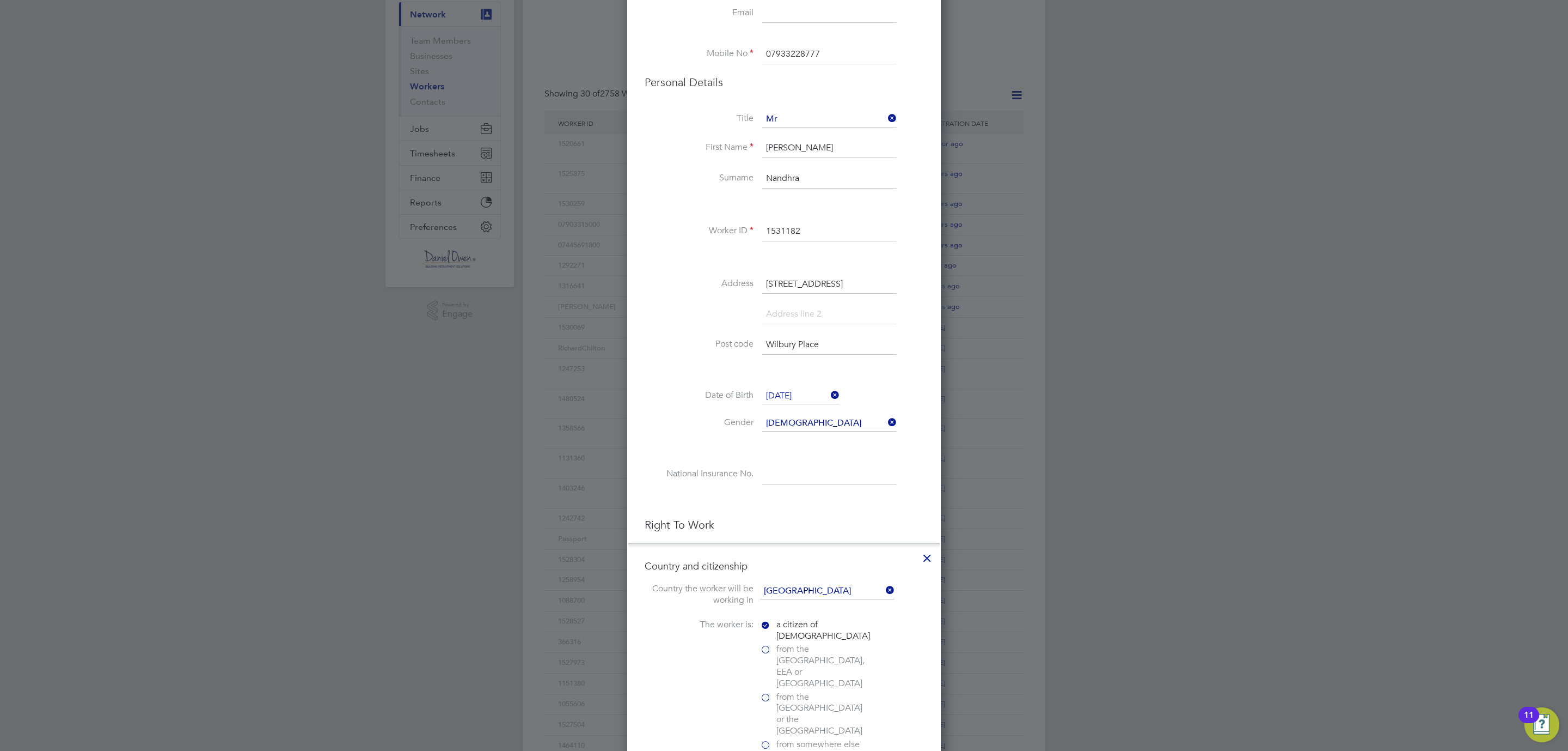
scroll to position [185, 0]
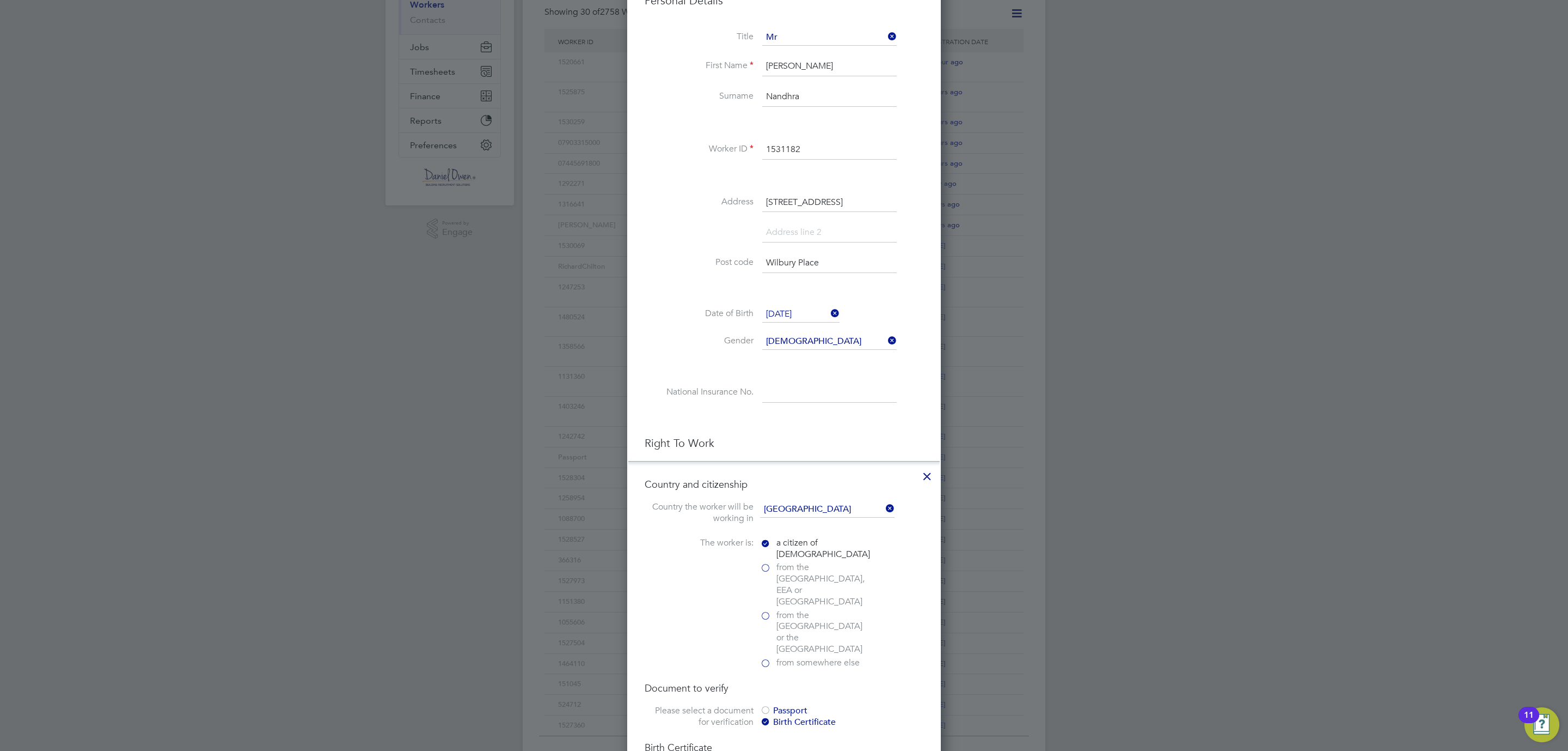
drag, startPoint x: 841, startPoint y: 250, endPoint x: 719, endPoint y: 239, distance: 122.5
click at [719, 238] on div "Title Mr First Name Shaun Surname Nandhra Worker ID 1531182 Address 10 Wilbury …" at bounding box center [784, 227] width 279 height 396
click at [814, 259] on input at bounding box center [830, 263] width 135 height 20
type input "NE5 3EJ"
click at [1251, 345] on div at bounding box center [784, 375] width 1568 height 751
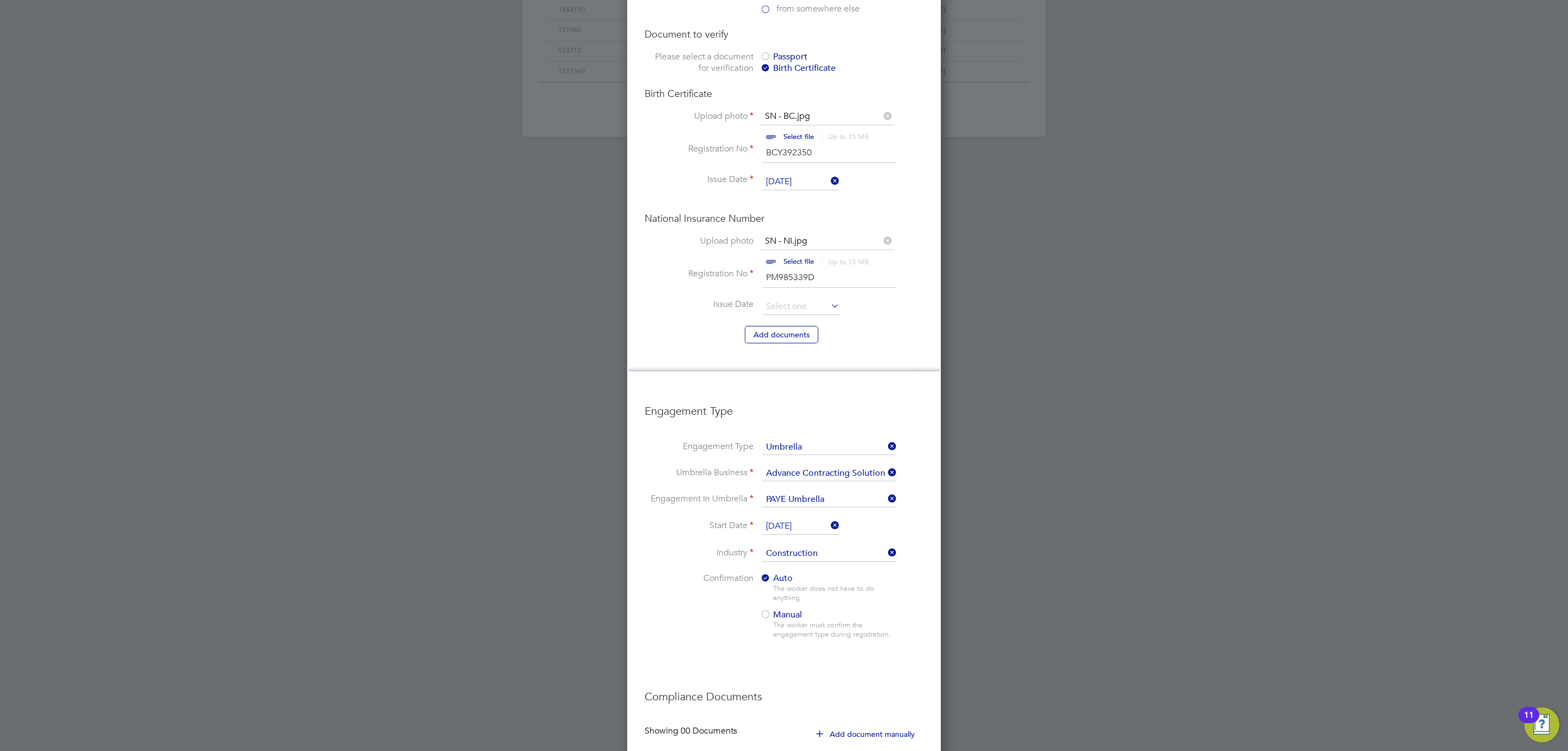
scroll to position [920, 0]
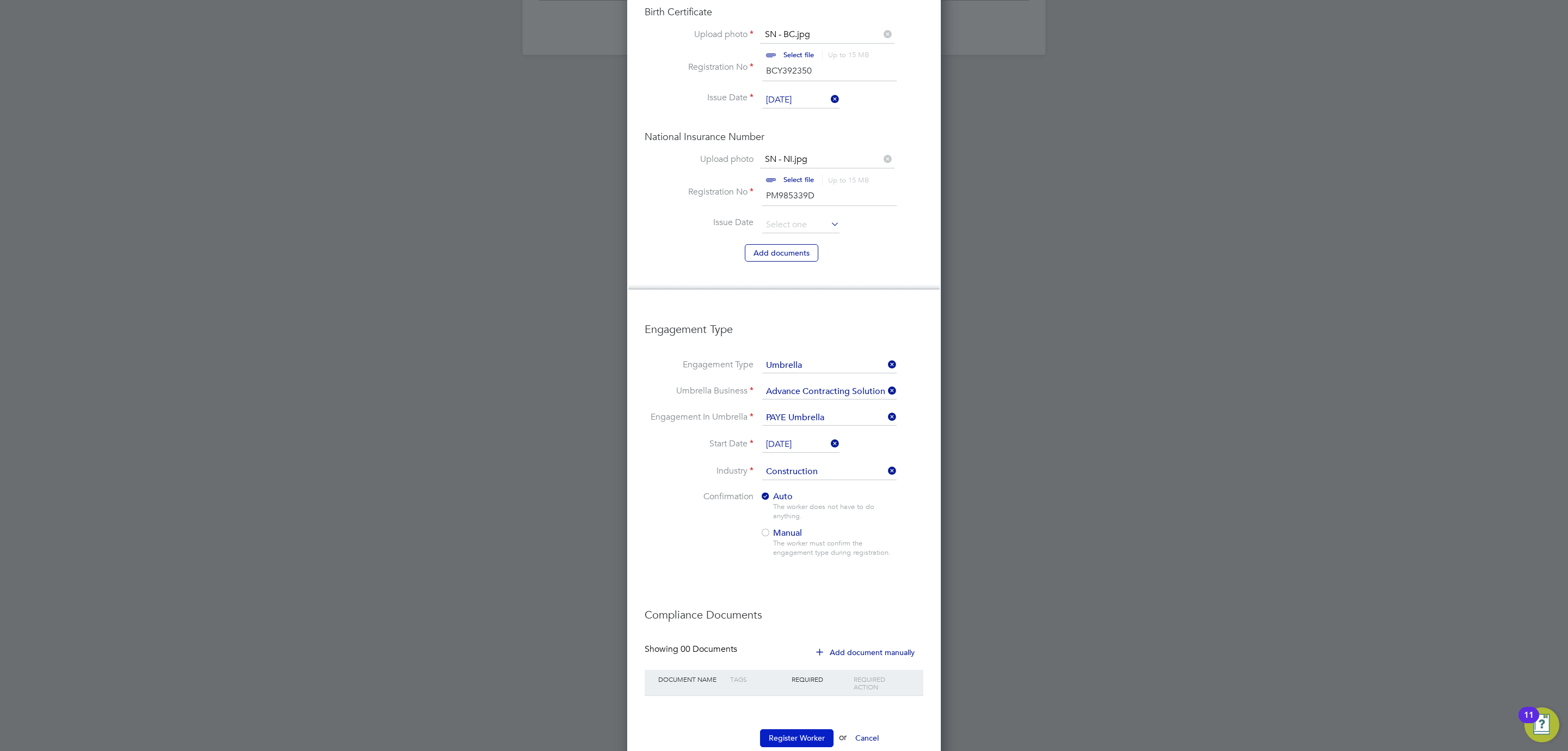
click at [806, 729] on button "Register Worker" at bounding box center [796, 738] width 73 height 18
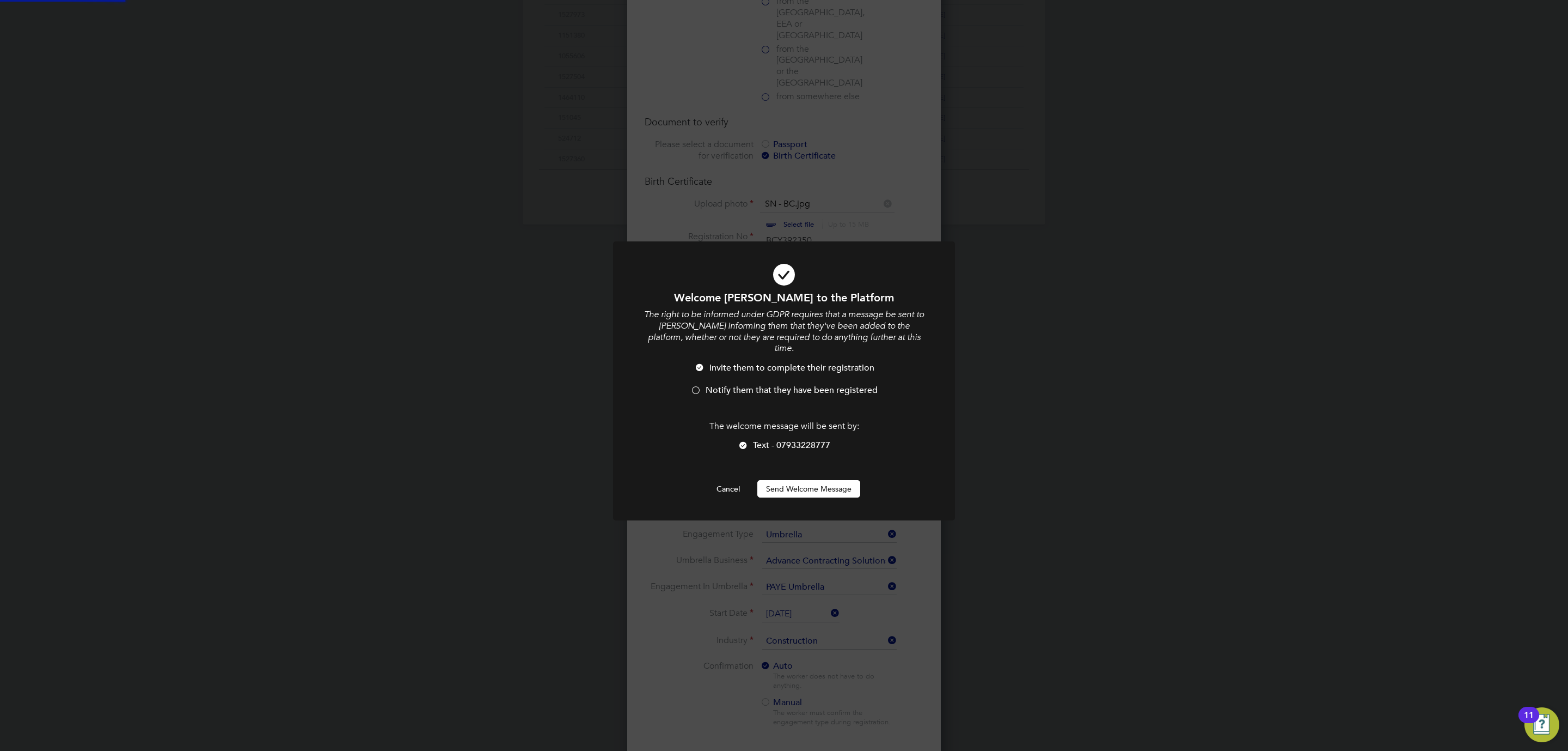
scroll to position [0, 0]
click at [691, 386] on div at bounding box center [695, 391] width 11 height 11
click at [779, 480] on button "Send Welcome Message" at bounding box center [809, 489] width 103 height 18
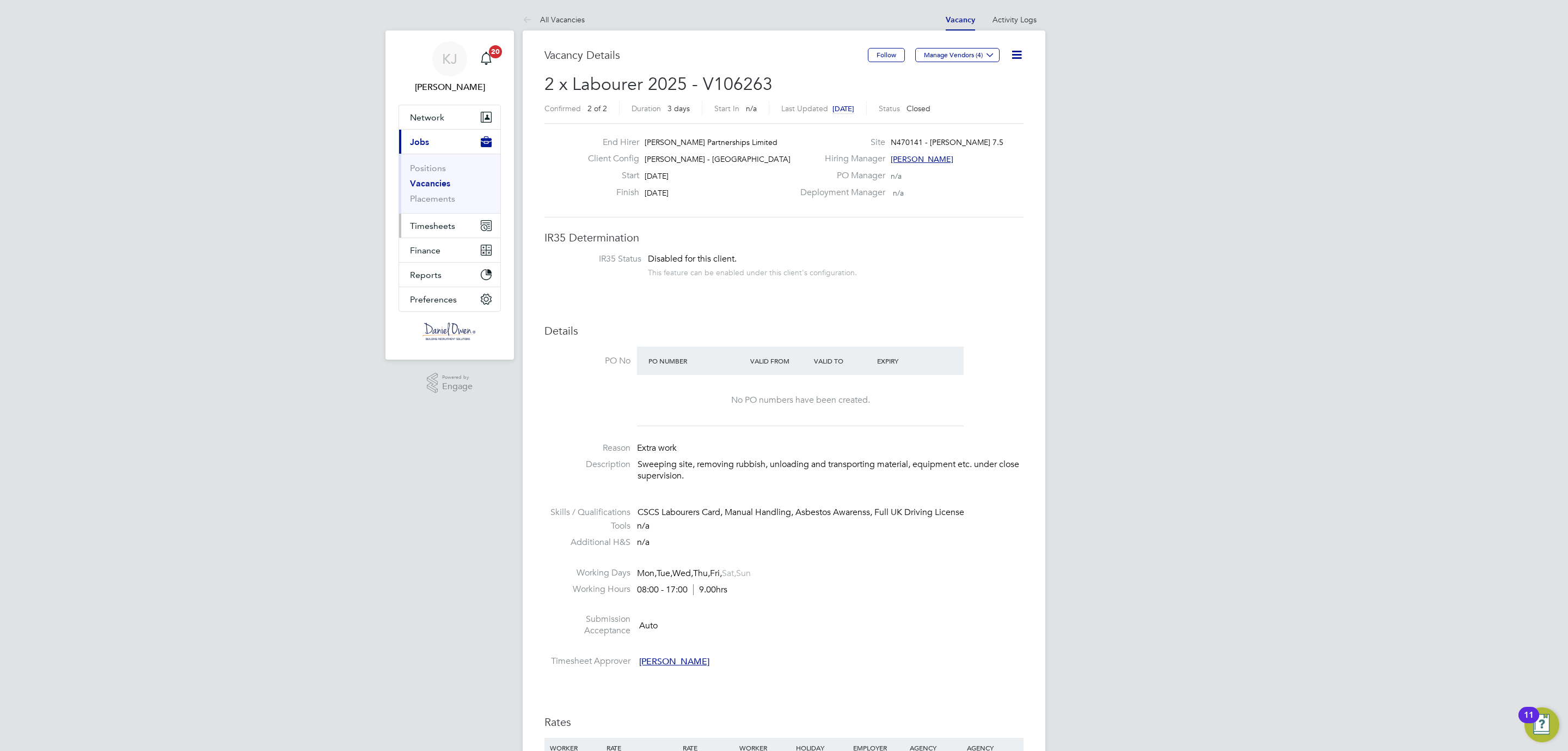
click at [434, 226] on span "Timesheets" at bounding box center [432, 225] width 46 height 10
click at [435, 169] on span "Timesheets" at bounding box center [432, 167] width 46 height 10
click at [428, 168] on span "Timesheets" at bounding box center [432, 167] width 46 height 10
click at [428, 187] on ul "Timesheets Expenses" at bounding box center [449, 200] width 101 height 44
click at [426, 194] on link "Timesheets" at bounding box center [432, 192] width 46 height 10
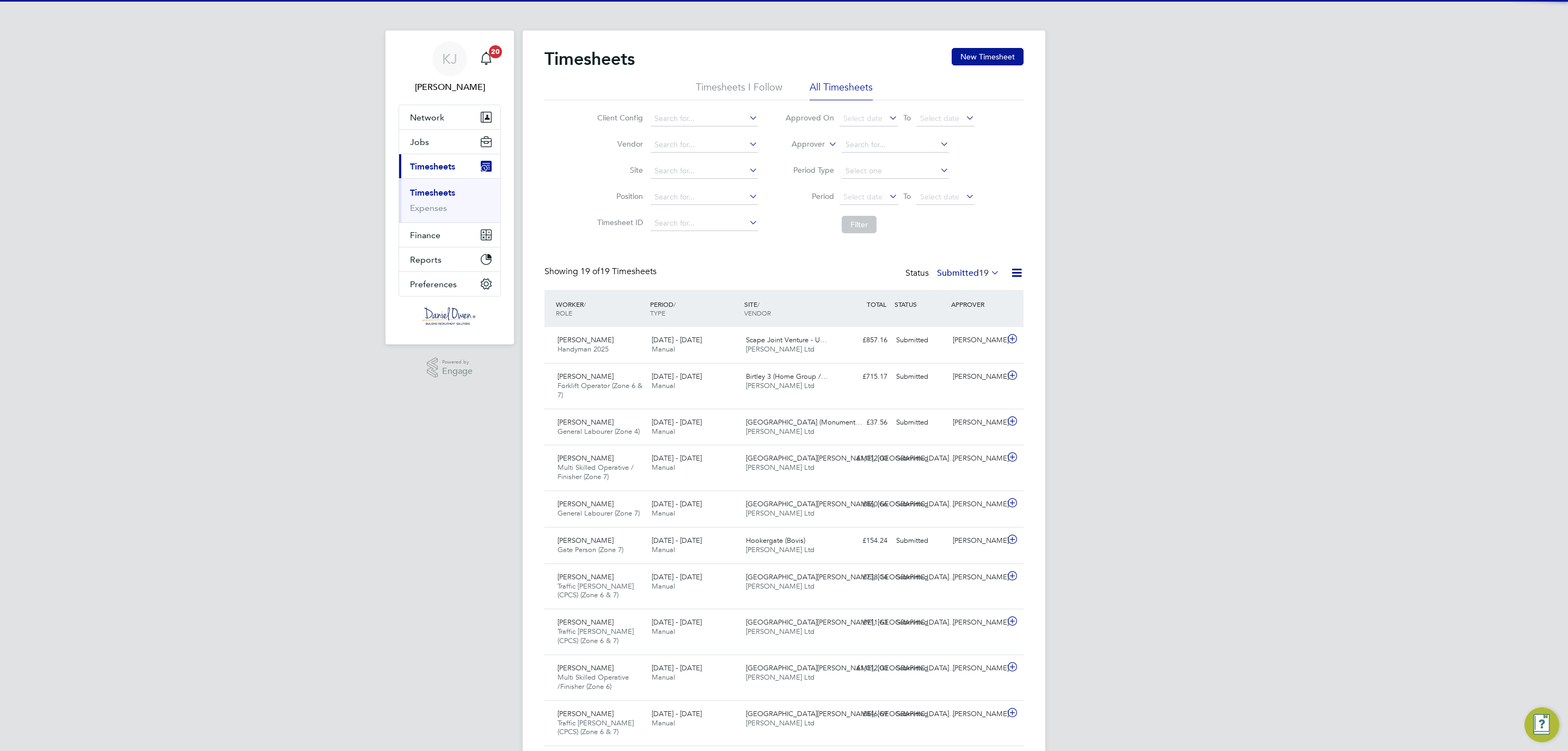
scroll to position [28, 95]
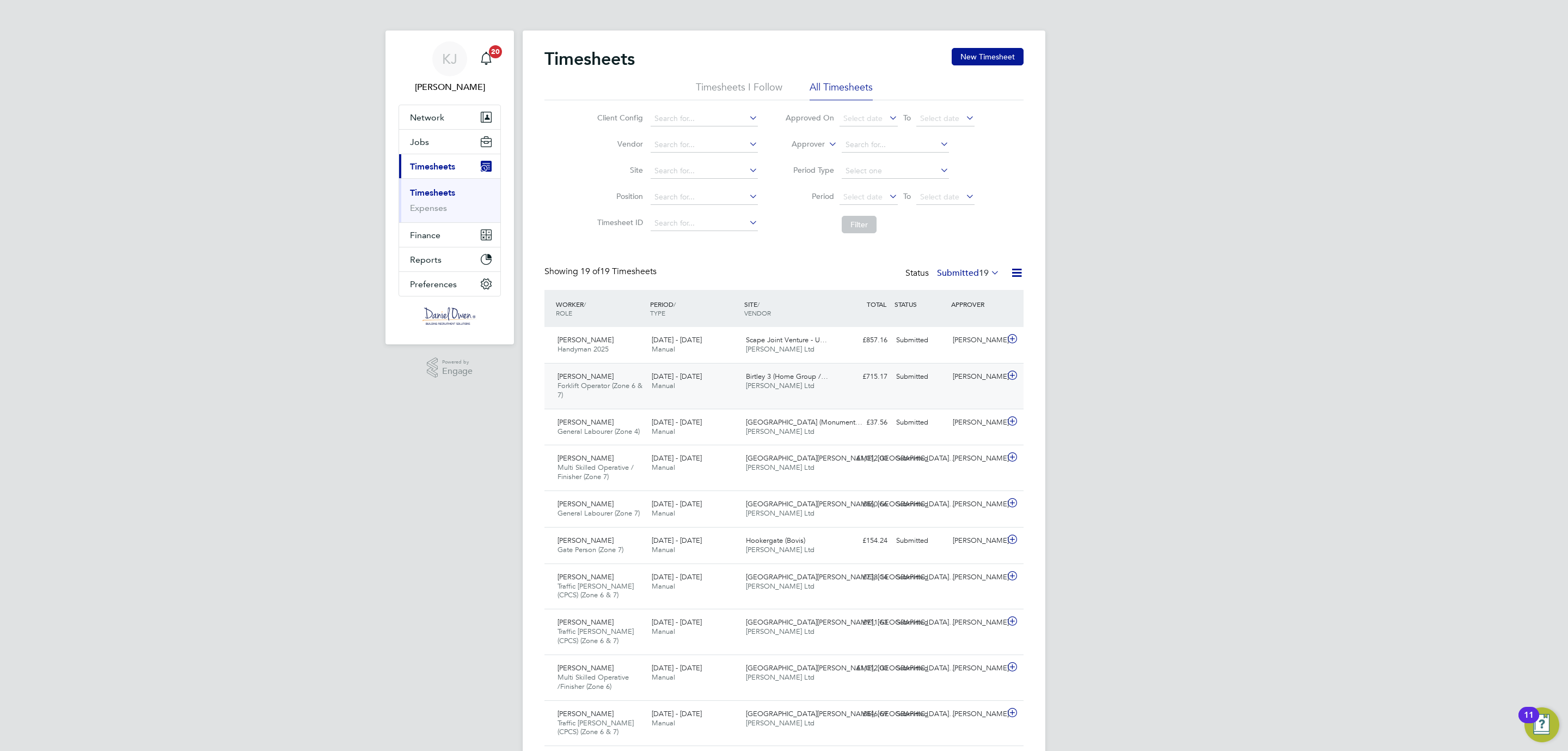
click at [950, 378] on div "[PERSON_NAME]" at bounding box center [976, 377] width 57 height 18
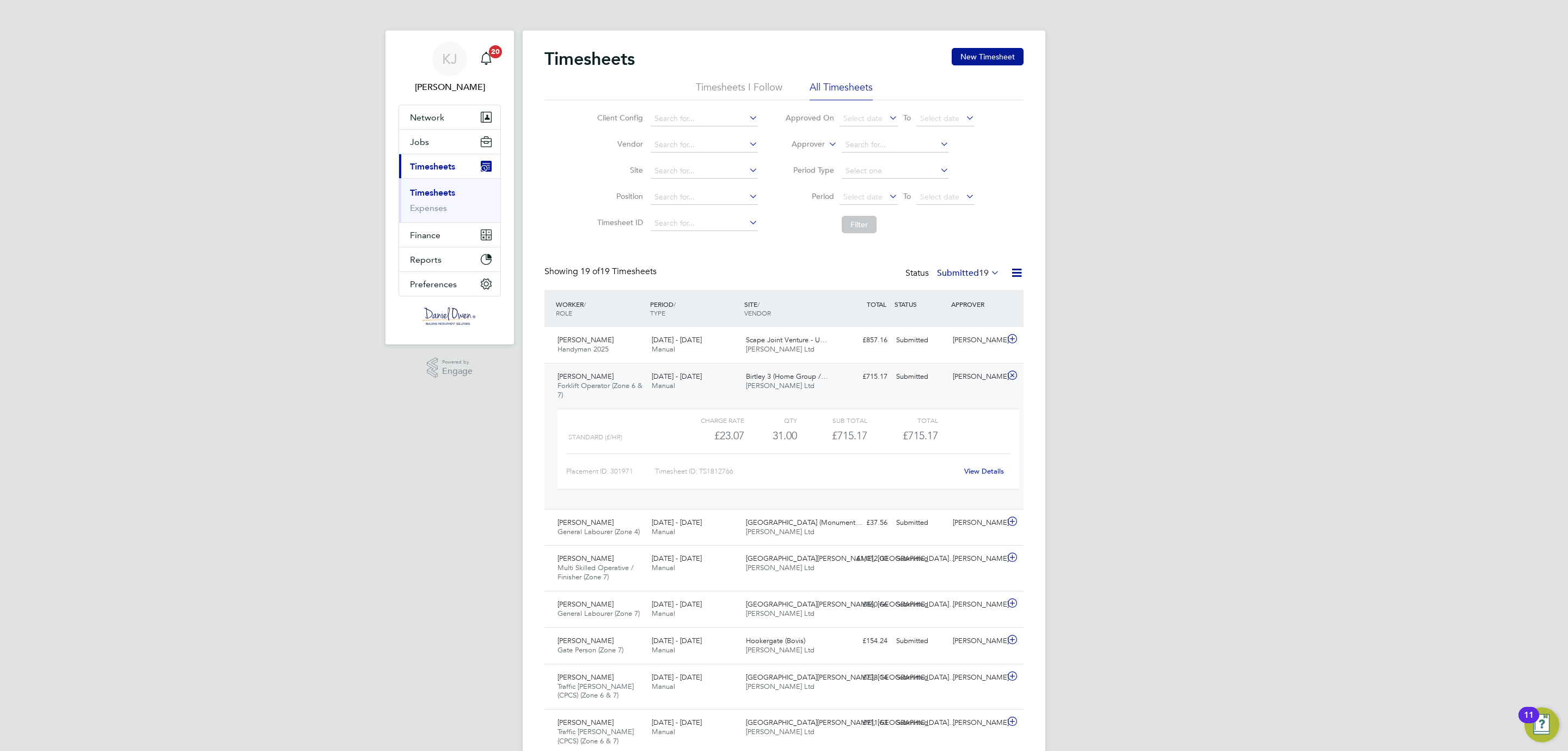
click at [982, 471] on link "View Details" at bounding box center [984, 470] width 40 height 9
click at [422, 146] on span "Jobs" at bounding box center [419, 142] width 19 height 10
click at [430, 196] on link "Placements" at bounding box center [432, 198] width 46 height 10
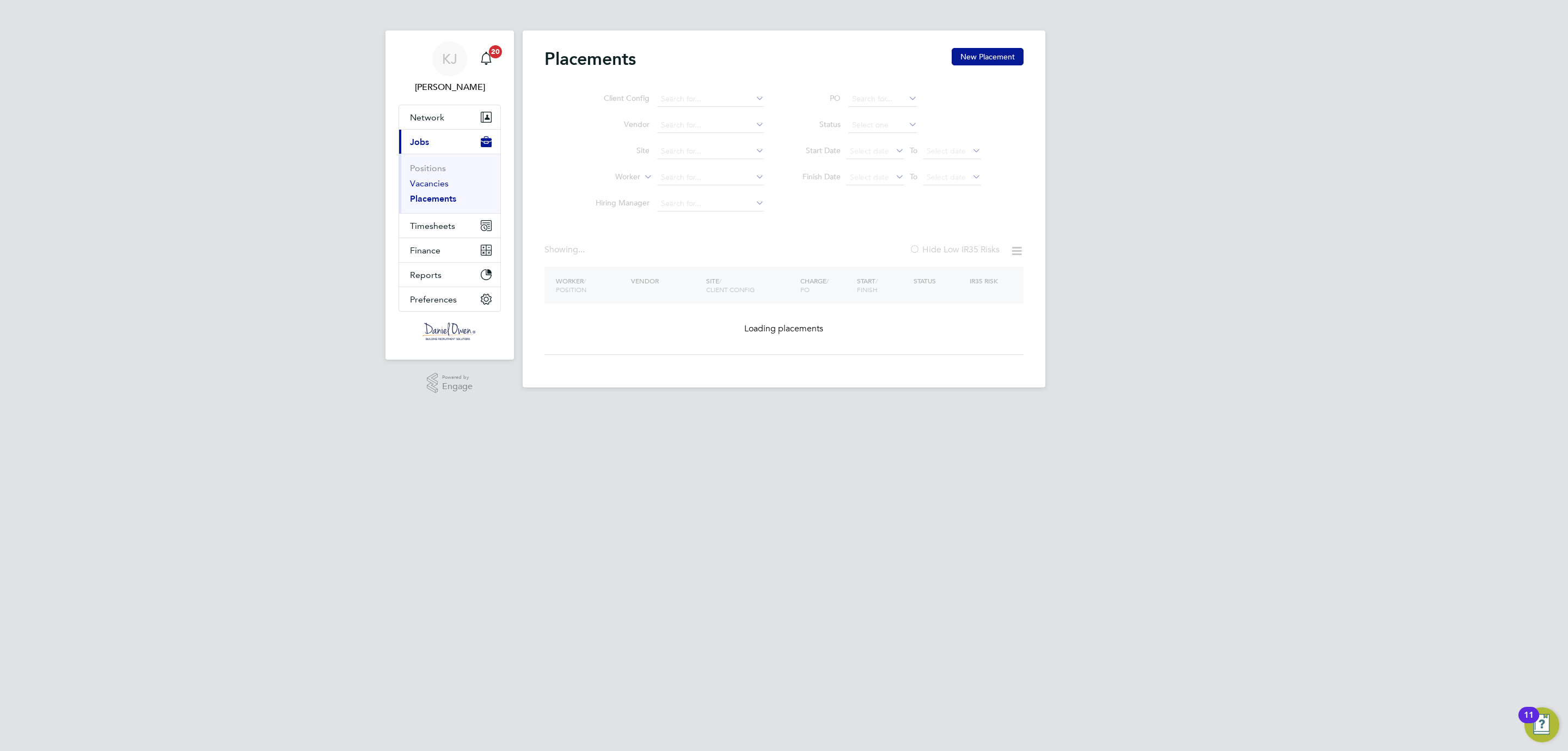
click at [434, 182] on link "Vacancies" at bounding box center [428, 184] width 39 height 10
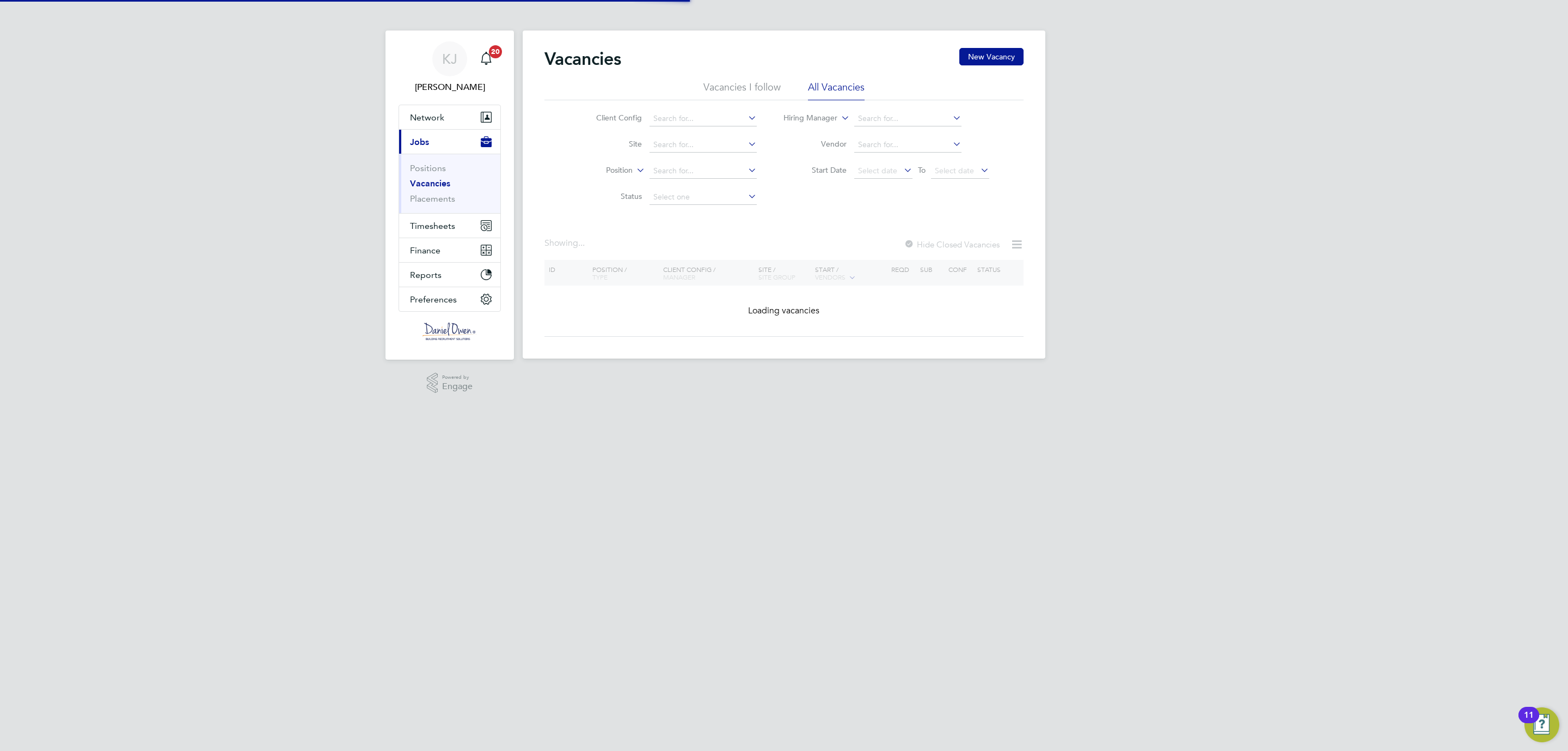
click at [431, 182] on link "Vacancies" at bounding box center [429, 184] width 41 height 10
click at [684, 140] on input at bounding box center [703, 144] width 107 height 15
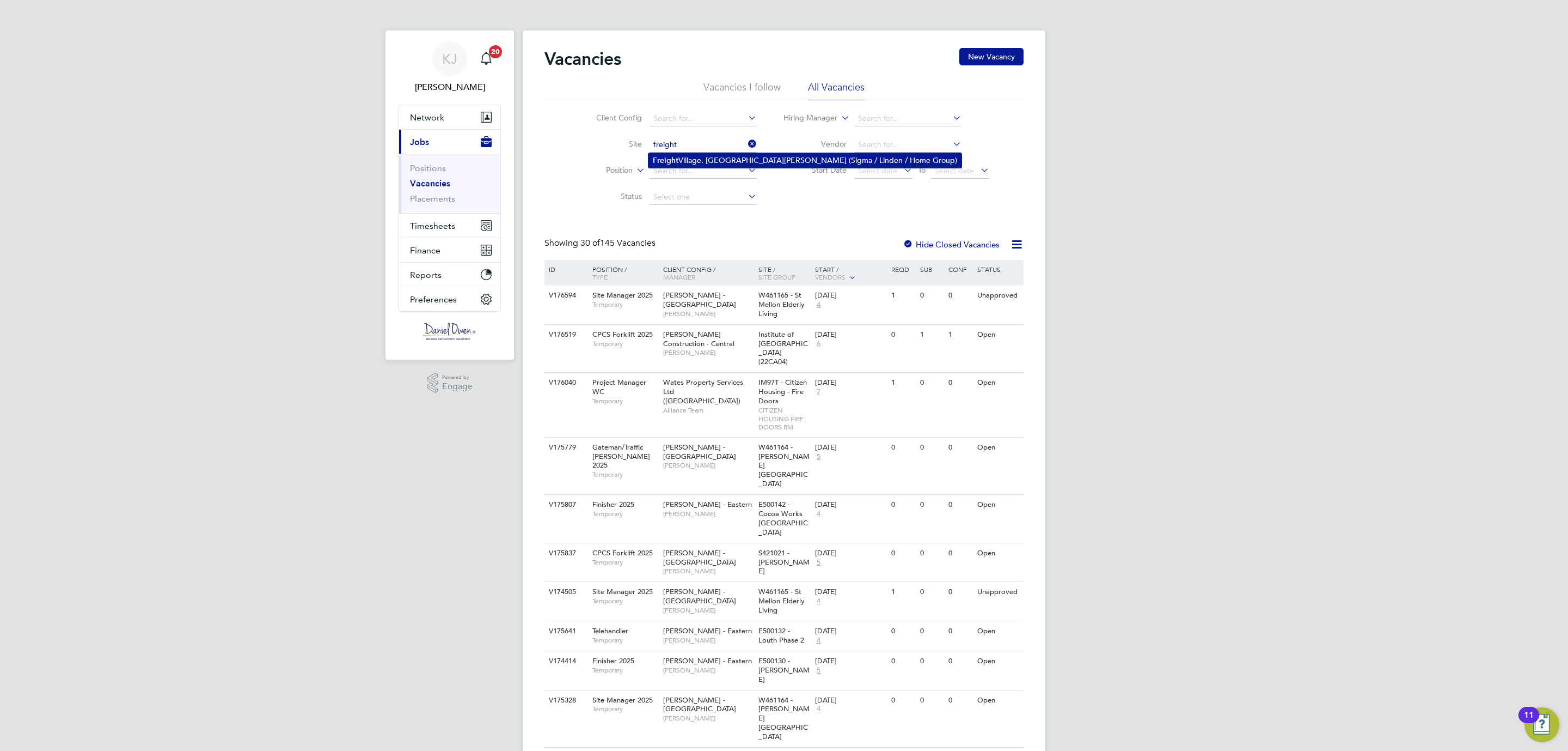
click at [678, 164] on li "Freight Village, St. James Road (Sigma / Linden / Home Group)" at bounding box center [805, 160] width 313 height 15
type input "Freight Village, St. James Road (Sigma / Linden / Home Group)"
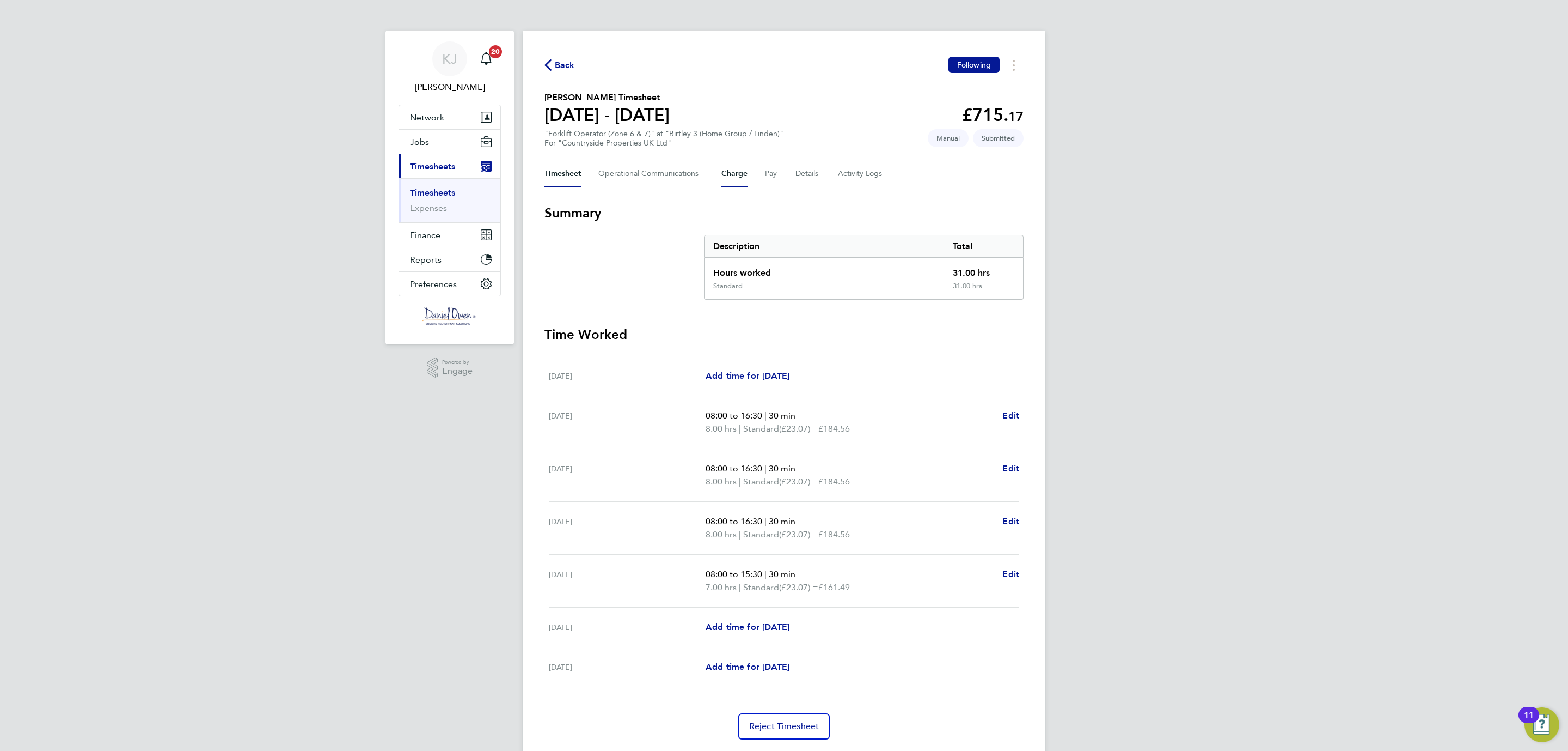
click at [726, 175] on button "Charge" at bounding box center [734, 174] width 26 height 26
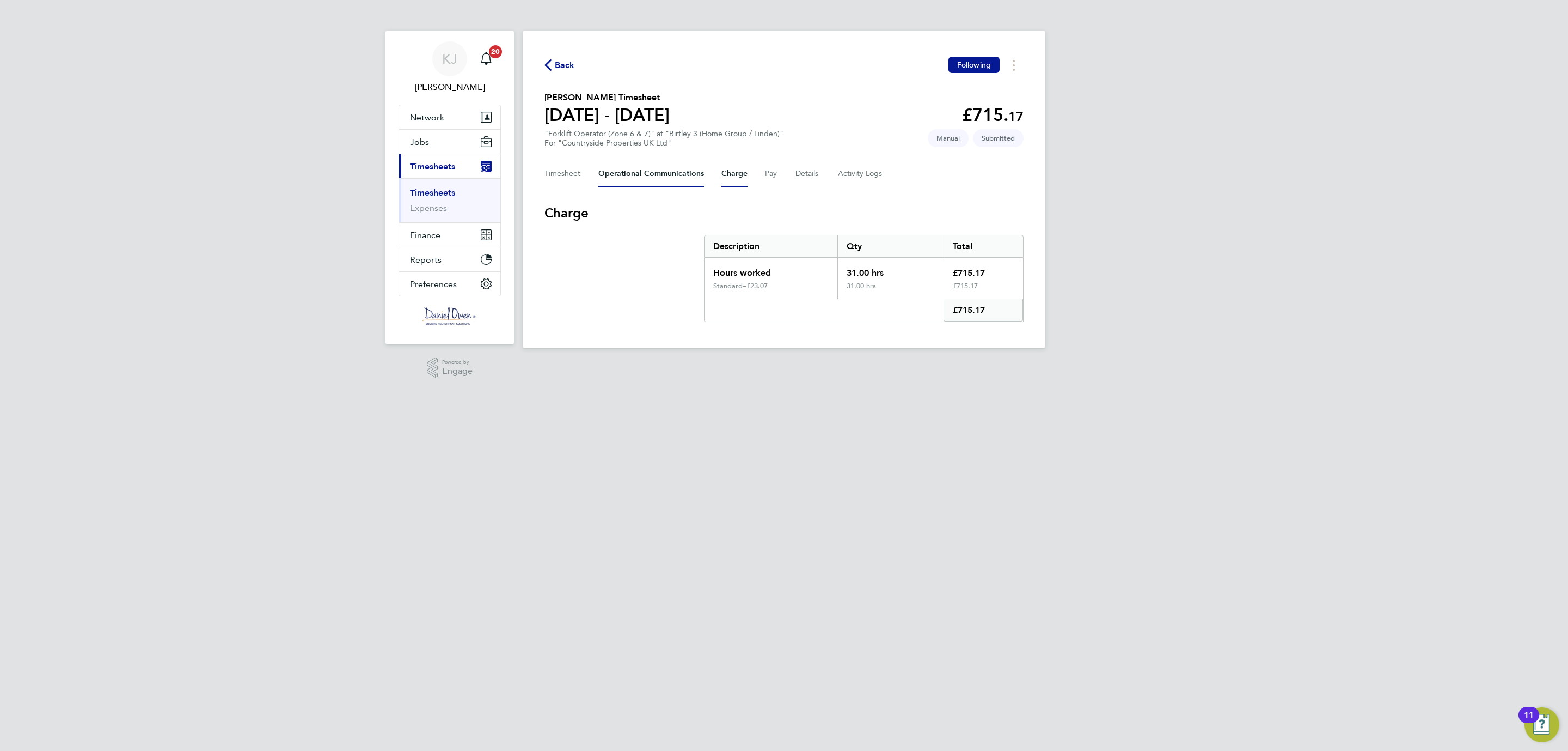
click at [683, 174] on Communications-tab "Operational Communications" at bounding box center [651, 174] width 106 height 26
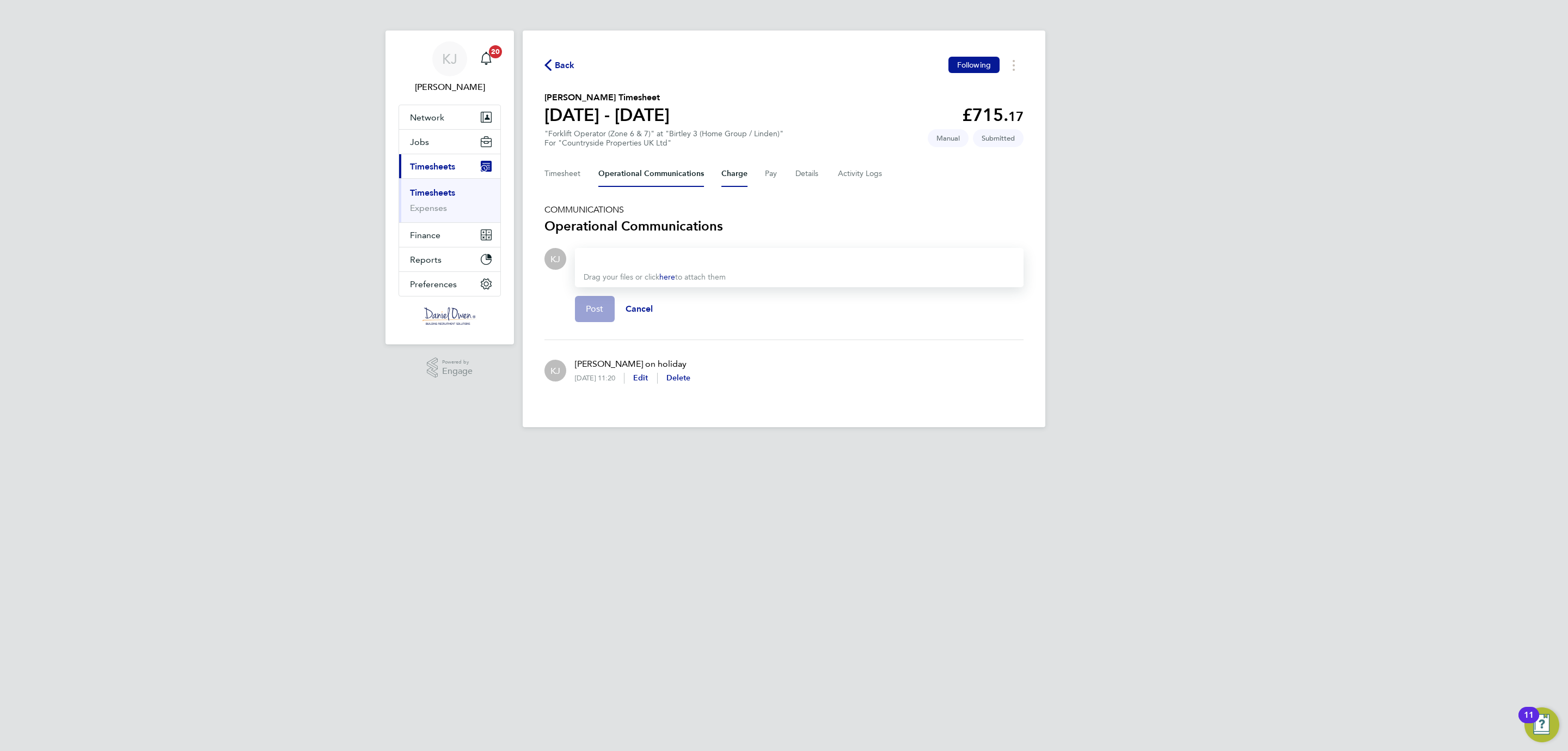
click at [731, 174] on button "Charge" at bounding box center [734, 174] width 26 height 26
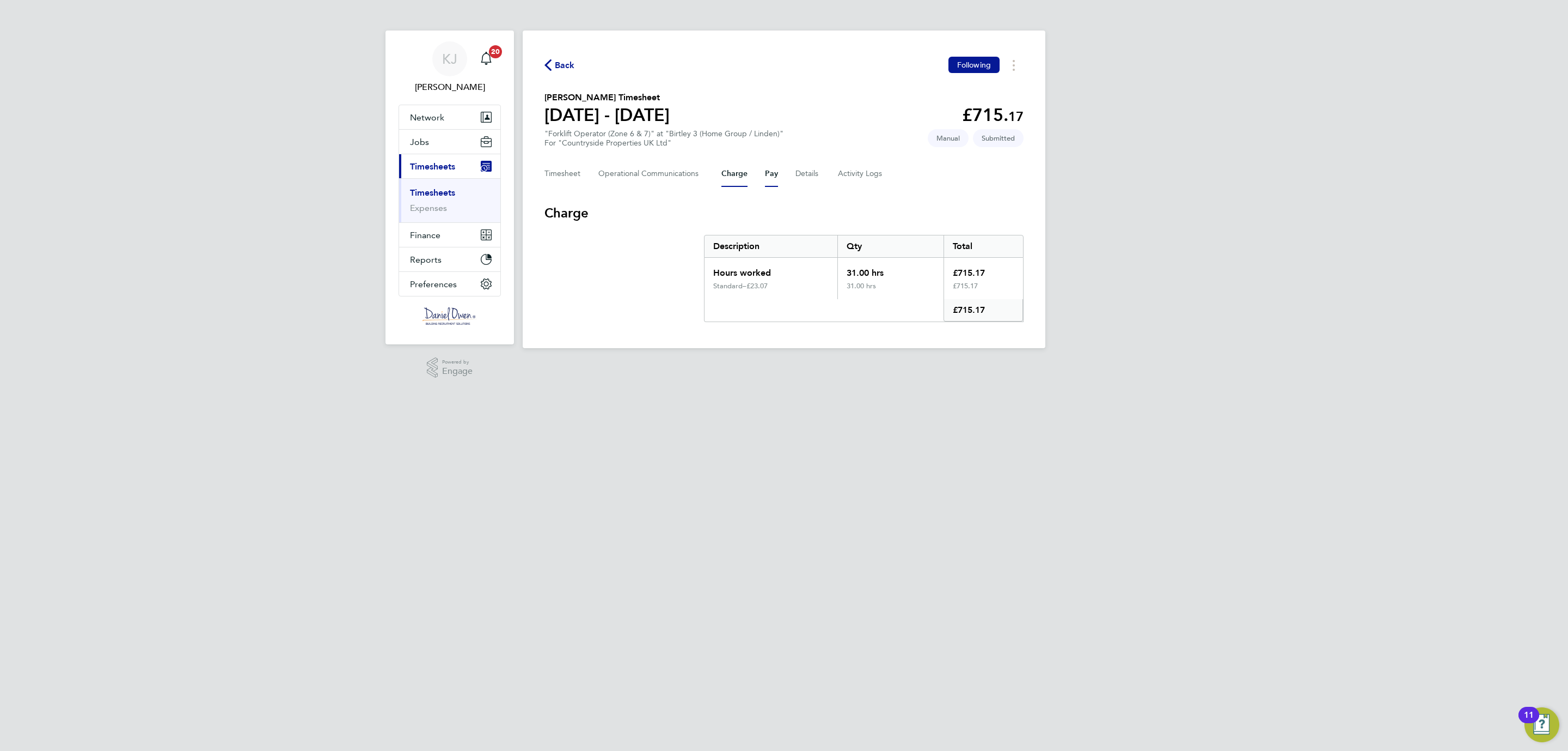
click at [773, 176] on button "Pay" at bounding box center [771, 174] width 13 height 26
click at [805, 172] on button "Details" at bounding box center [807, 174] width 25 height 26
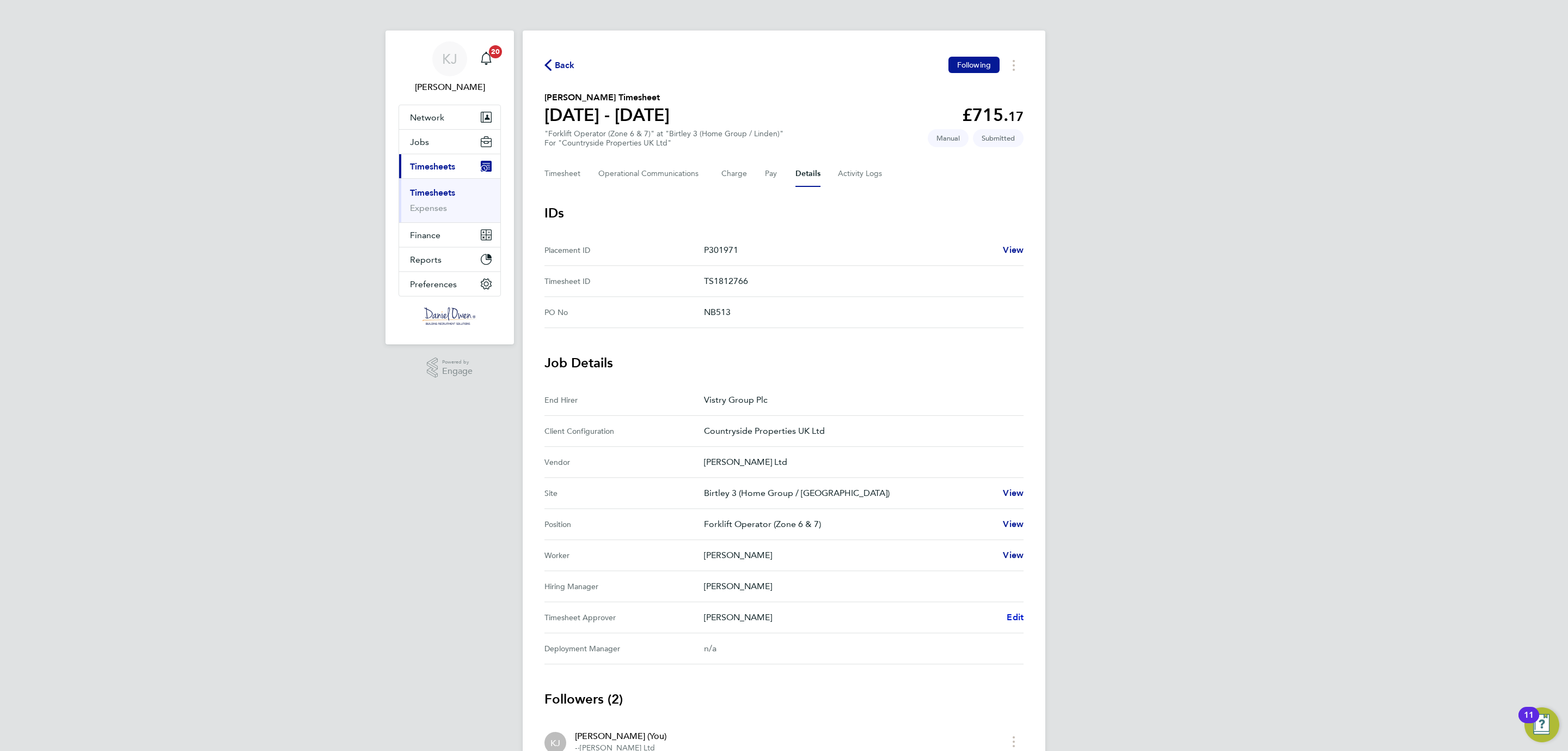
click at [1017, 616] on span "Edit" at bounding box center [1015, 617] width 17 height 10
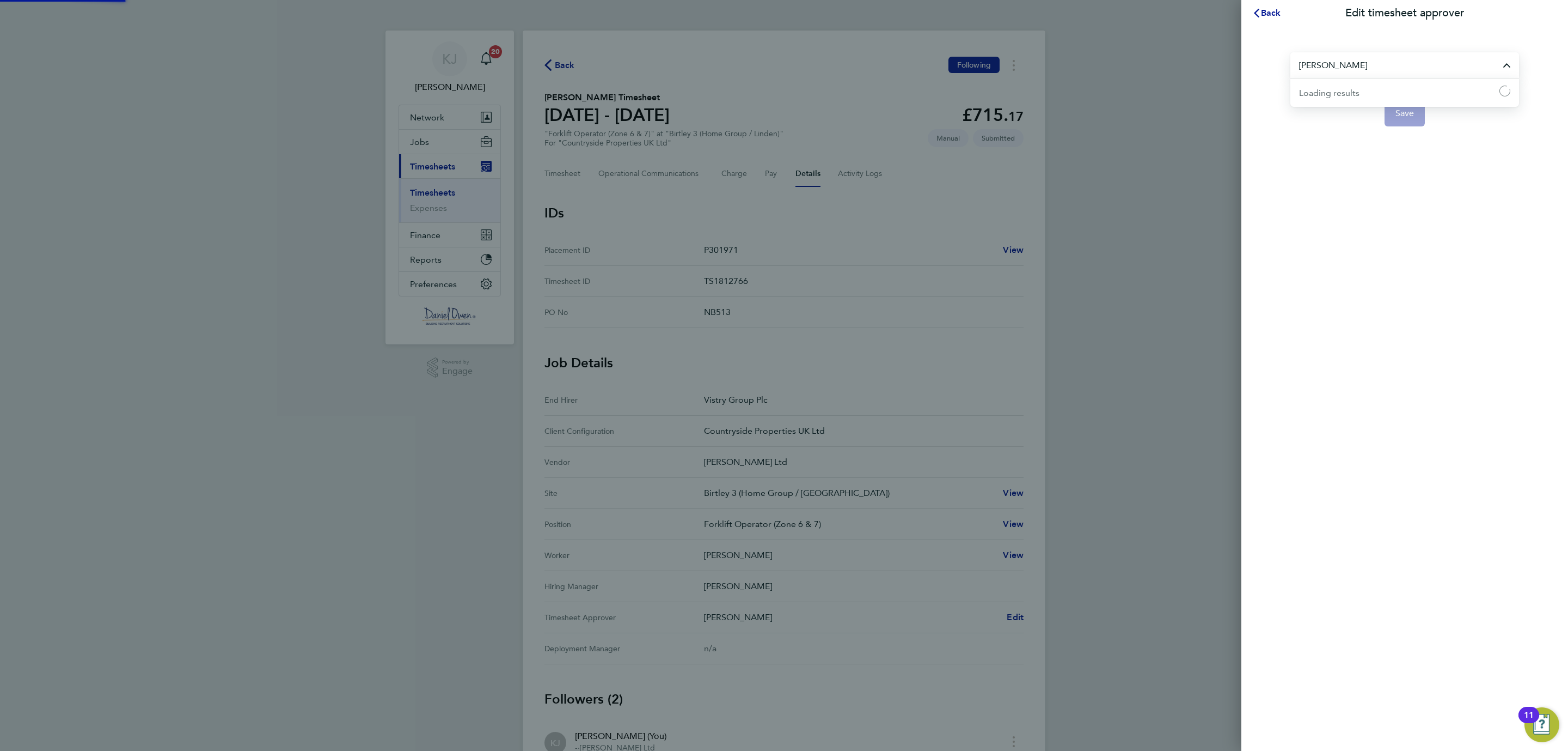
click at [1356, 65] on input "[PERSON_NAME]" at bounding box center [1404, 65] width 229 height 26
click at [1310, 82] on li "[PERSON_NAME]" at bounding box center [1404, 91] width 229 height 27
type input "[PERSON_NAME]"
click at [1410, 113] on span "Save" at bounding box center [1404, 113] width 19 height 11
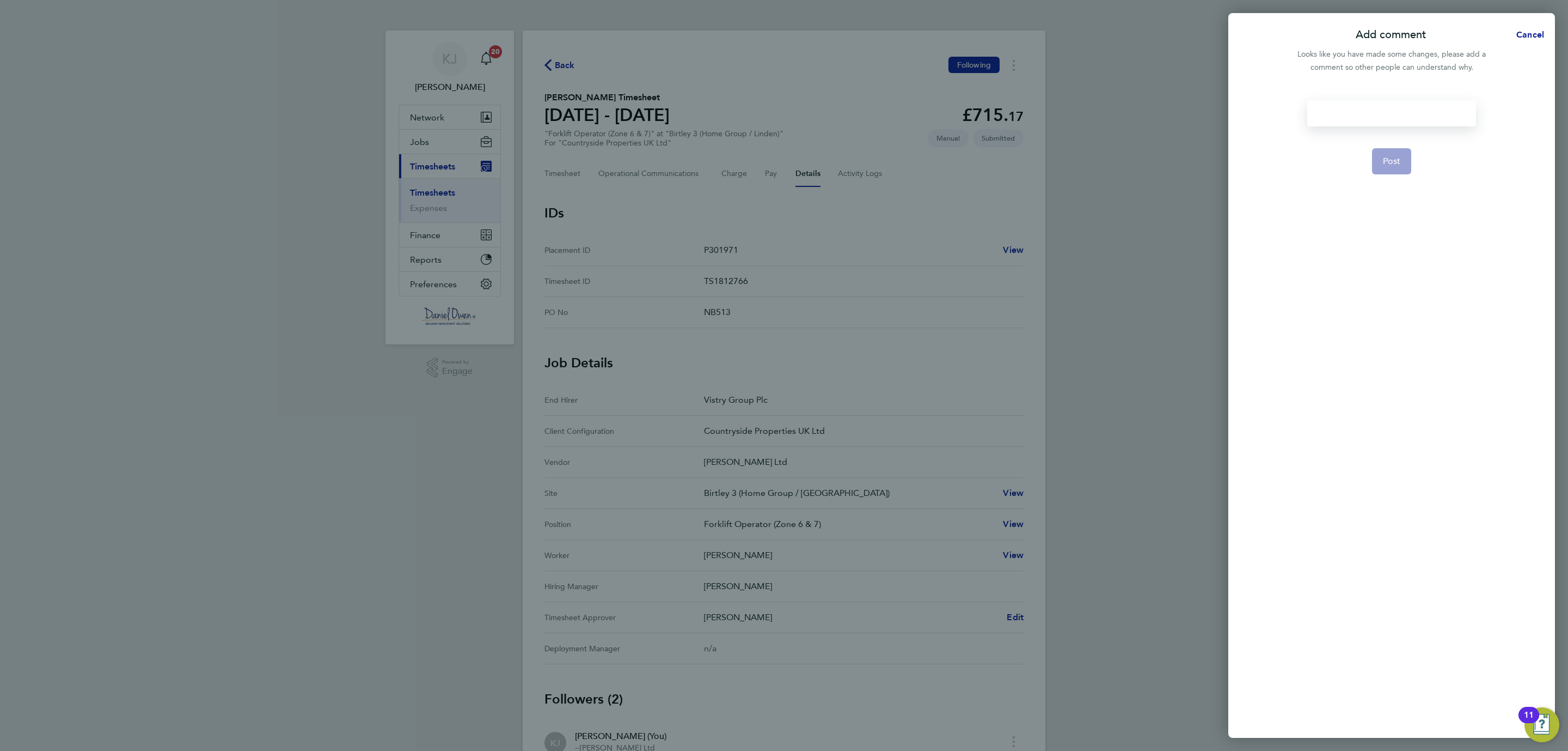
click at [1356, 108] on div at bounding box center [1391, 113] width 169 height 26
click at [1361, 104] on div at bounding box center [1391, 113] width 169 height 26
drag, startPoint x: 1364, startPoint y: 106, endPoint x: 1267, endPoint y: 98, distance: 97.3
click at [1267, 98] on div "Onh [PERSON_NAME] Post" at bounding box center [1391, 413] width 326 height 651
click at [1389, 160] on span "Post" at bounding box center [1392, 161] width 18 height 11
